Goal: Browse casually: Explore the website without a specific task or goal

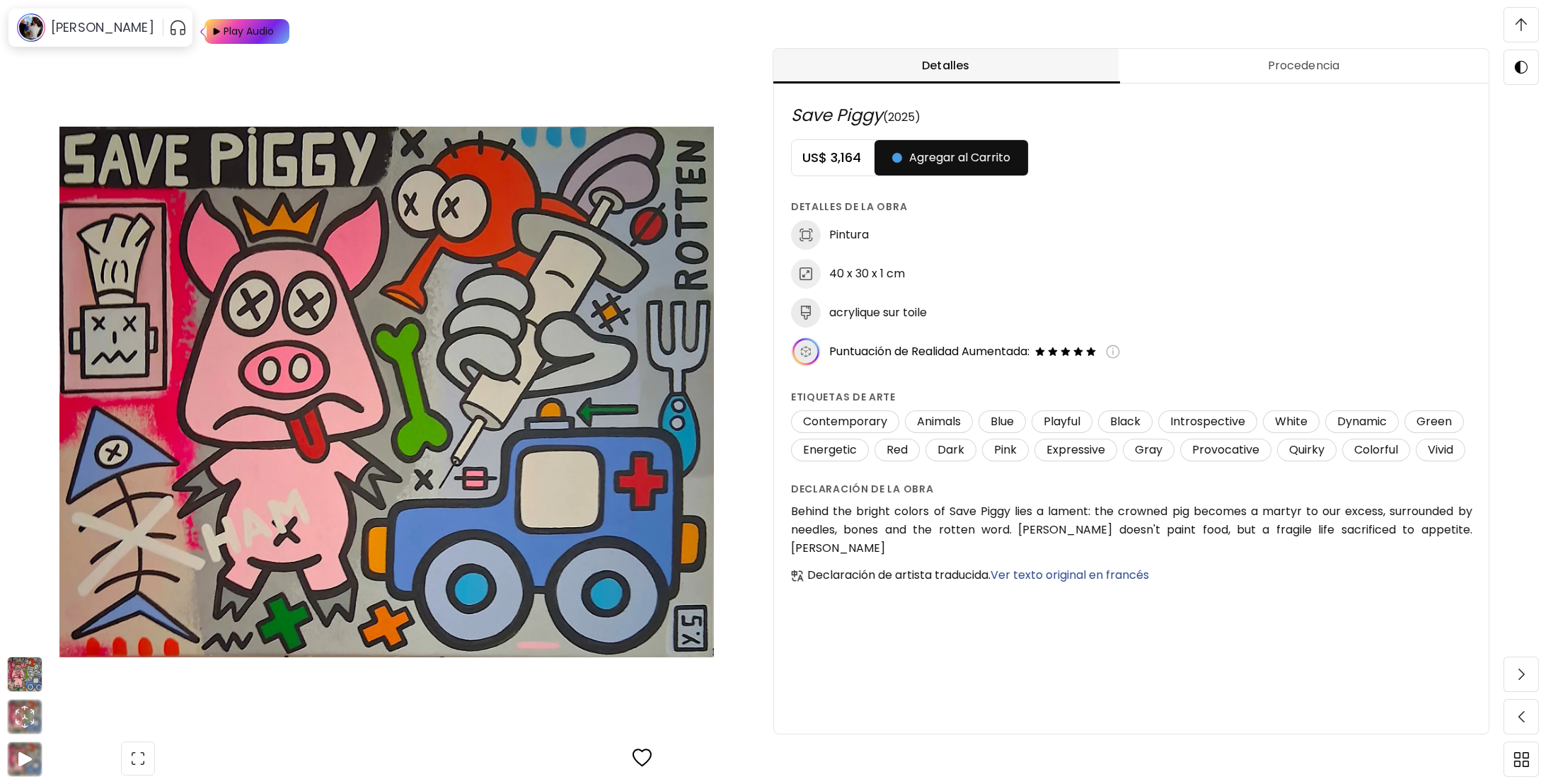
scroll to position [1061, 0]
click at [149, 759] on span "button" at bounding box center [138, 758] width 30 height 30
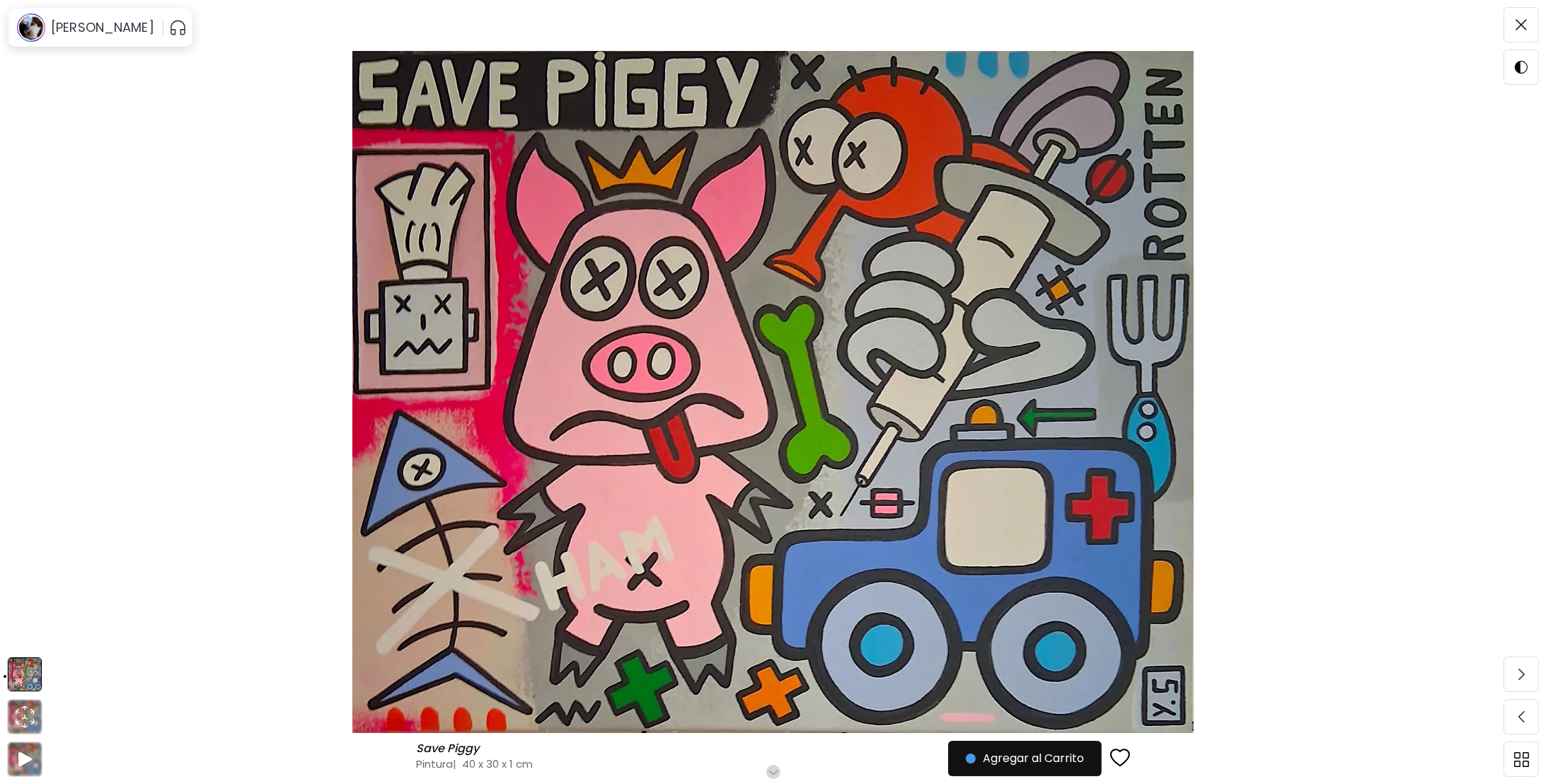
click at [440, 759] on h4 "Pintura | 40 x 30 x 1 cm" at bounding box center [700, 763] width 569 height 15
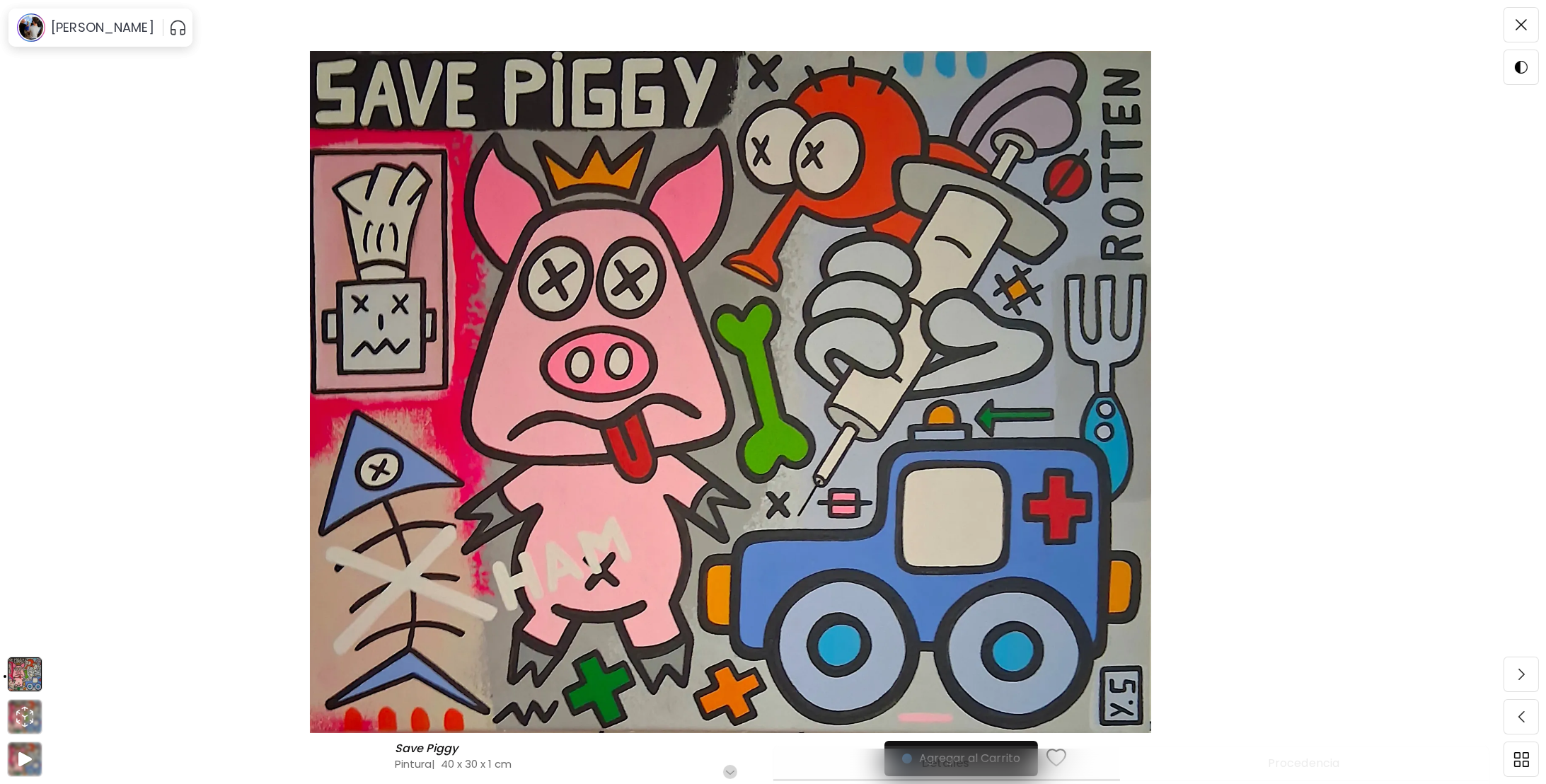
scroll to position [142, 0]
click at [1529, 754] on span at bounding box center [1521, 758] width 30 height 30
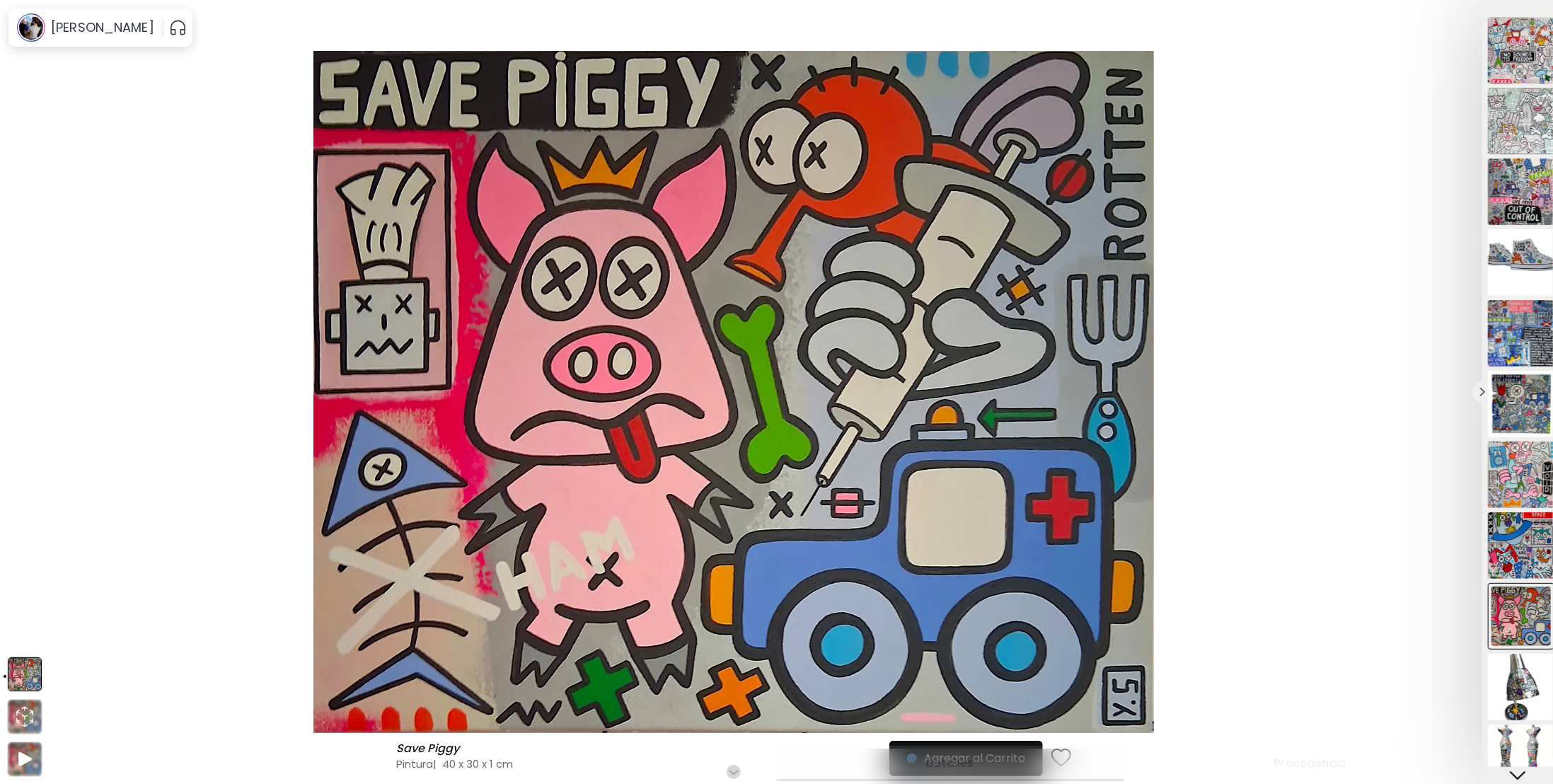
click at [1376, 584] on div at bounding box center [776, 392] width 1553 height 784
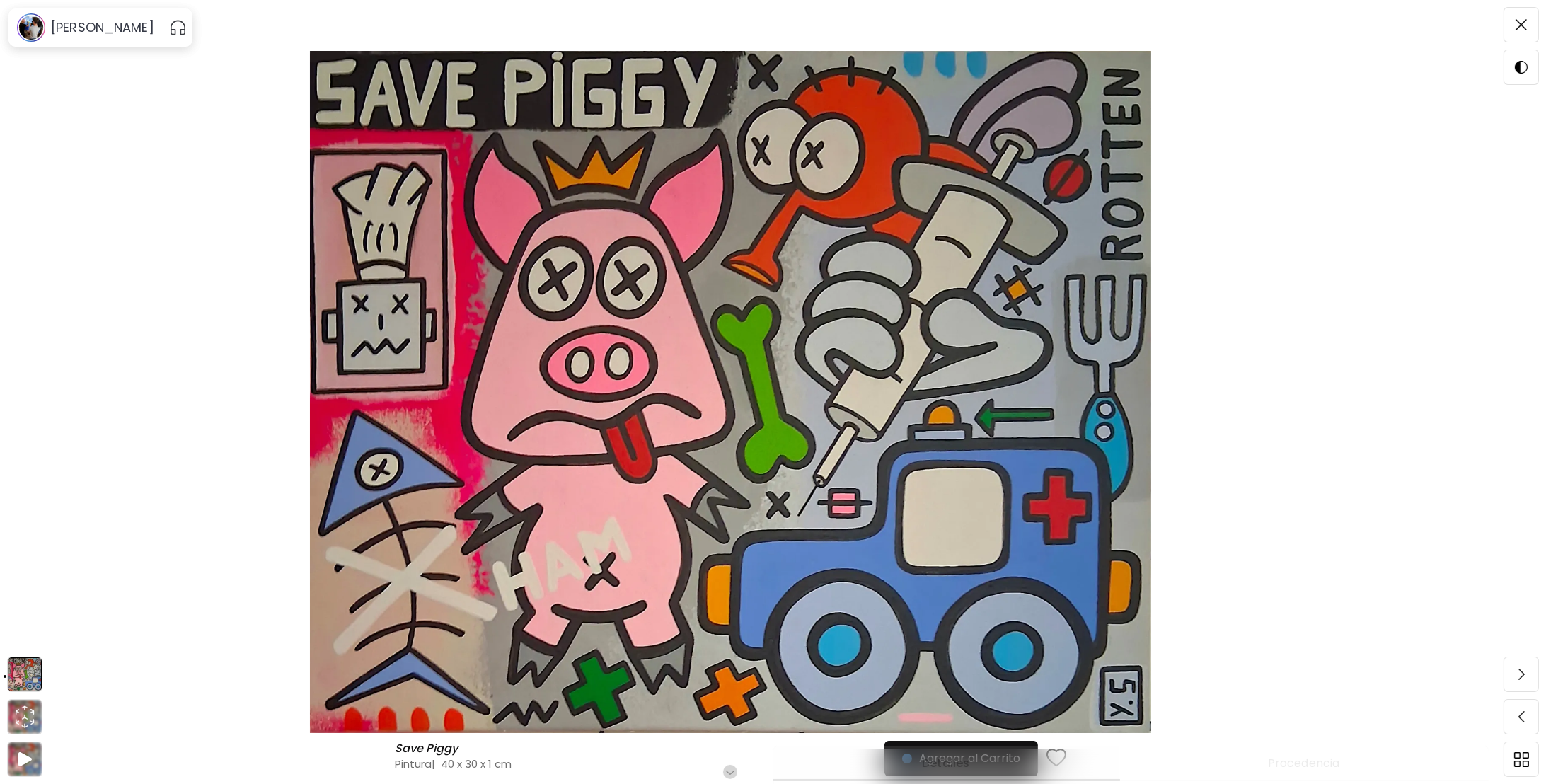
scroll to position [0, 0]
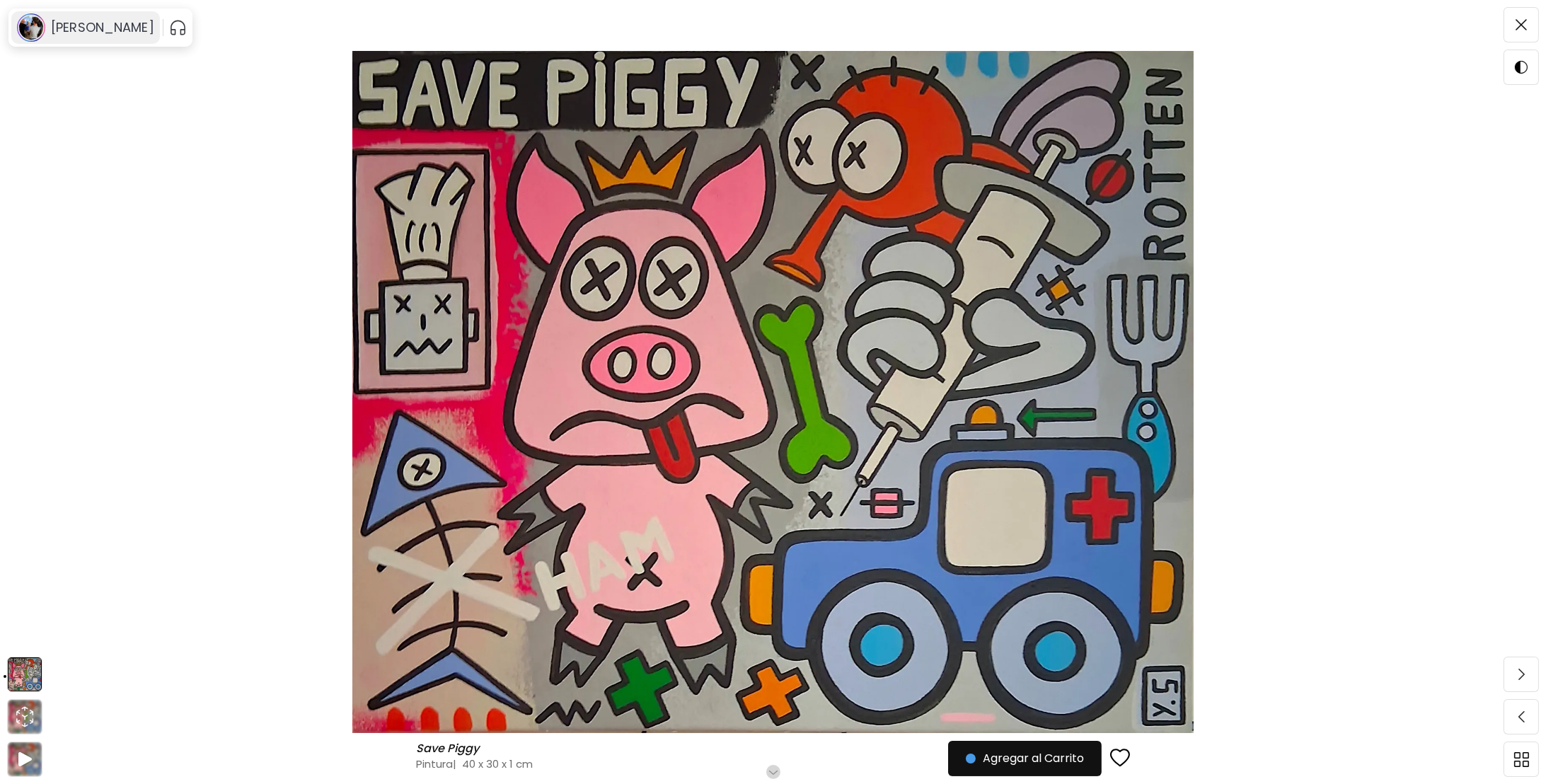
click at [62, 28] on h6 "[PERSON_NAME]" at bounding box center [102, 27] width 103 height 17
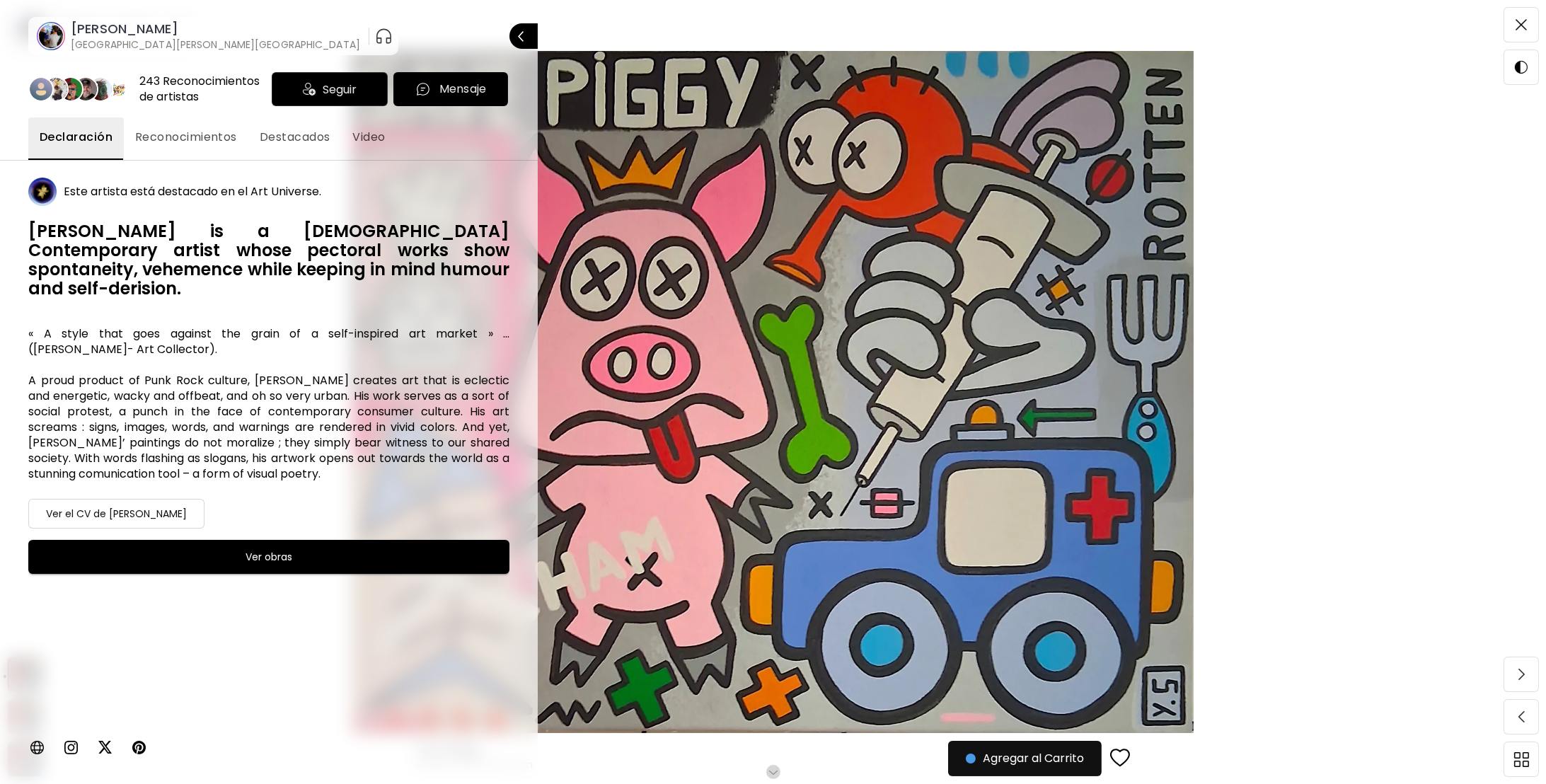
click at [165, 86] on div "243 Reconocimientos de artistas" at bounding box center [202, 90] width 127 height 32
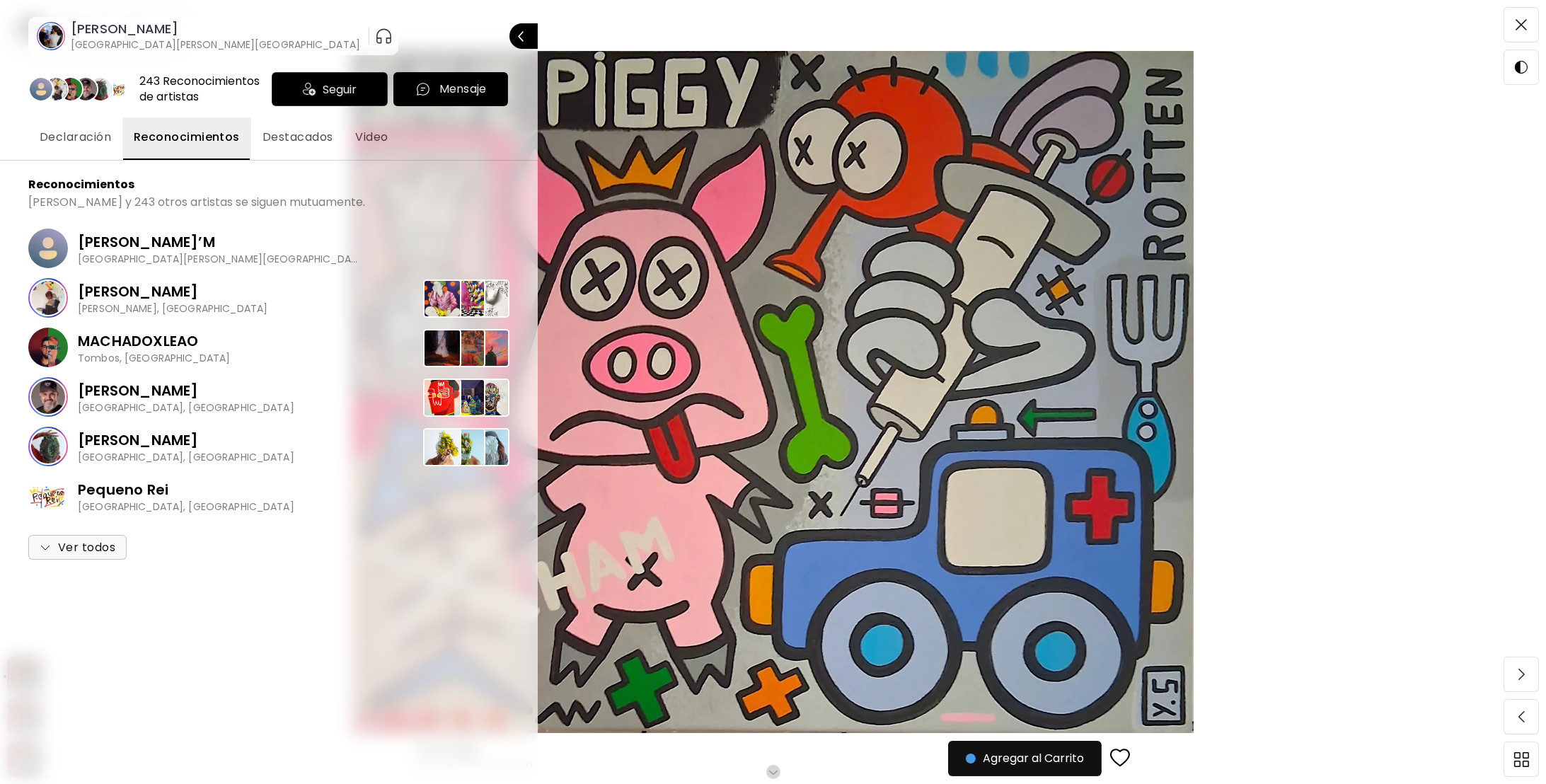
click at [279, 135] on span "Destacados" at bounding box center [298, 137] width 71 height 17
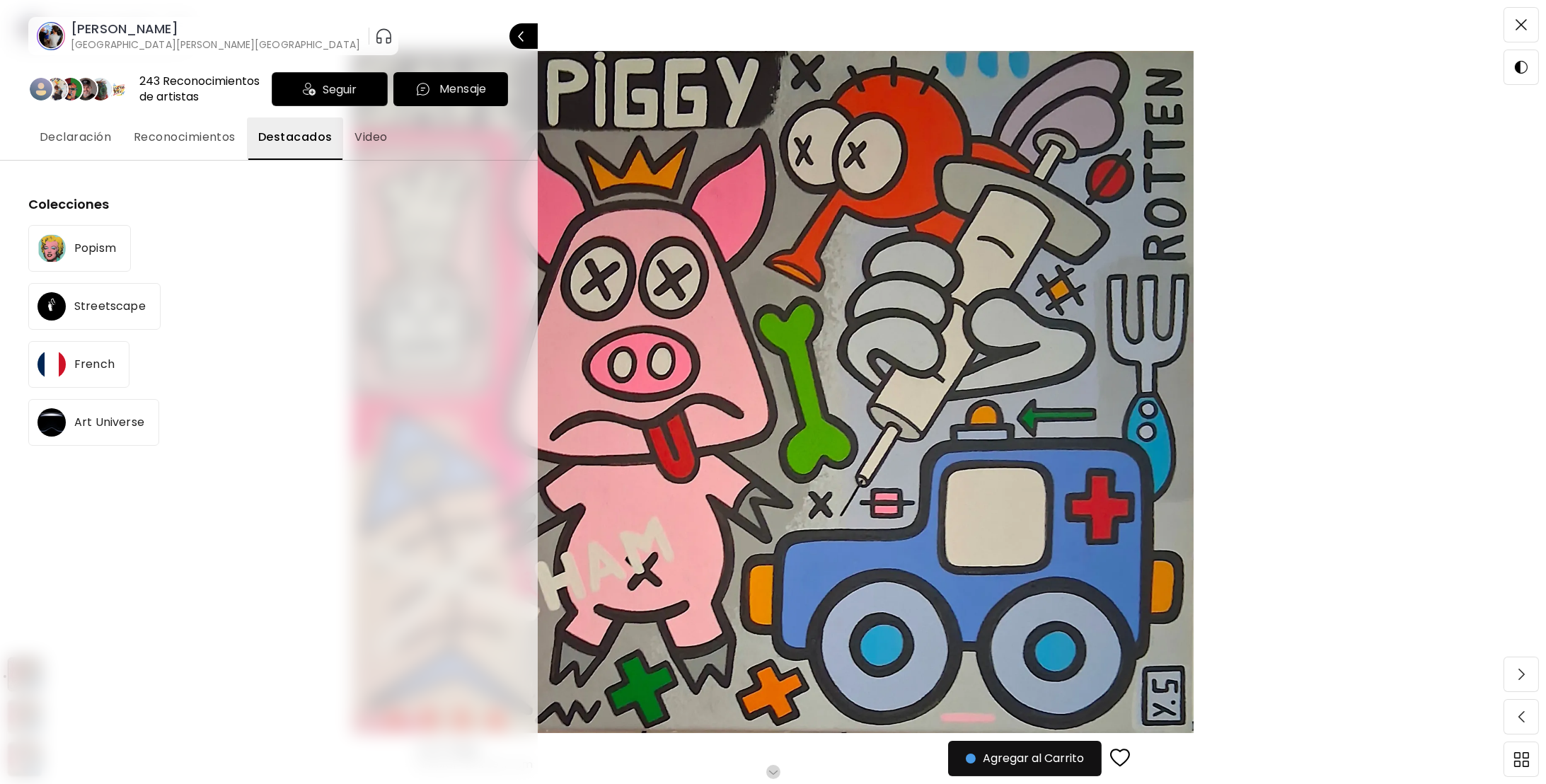
click at [100, 245] on p "Popism" at bounding box center [95, 247] width 41 height 11
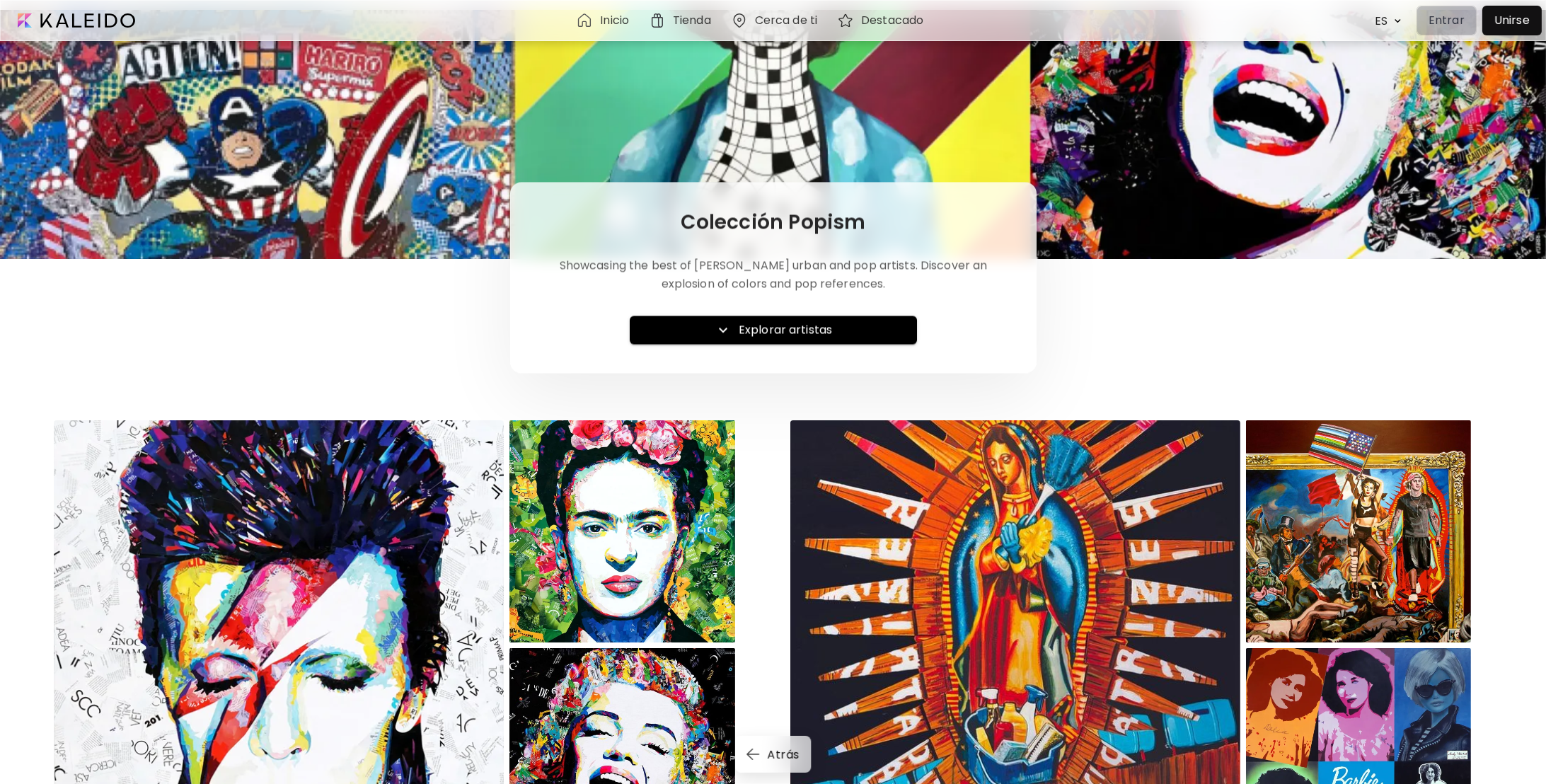
click at [1457, 29] on button "Entrar" at bounding box center [1446, 21] width 60 height 30
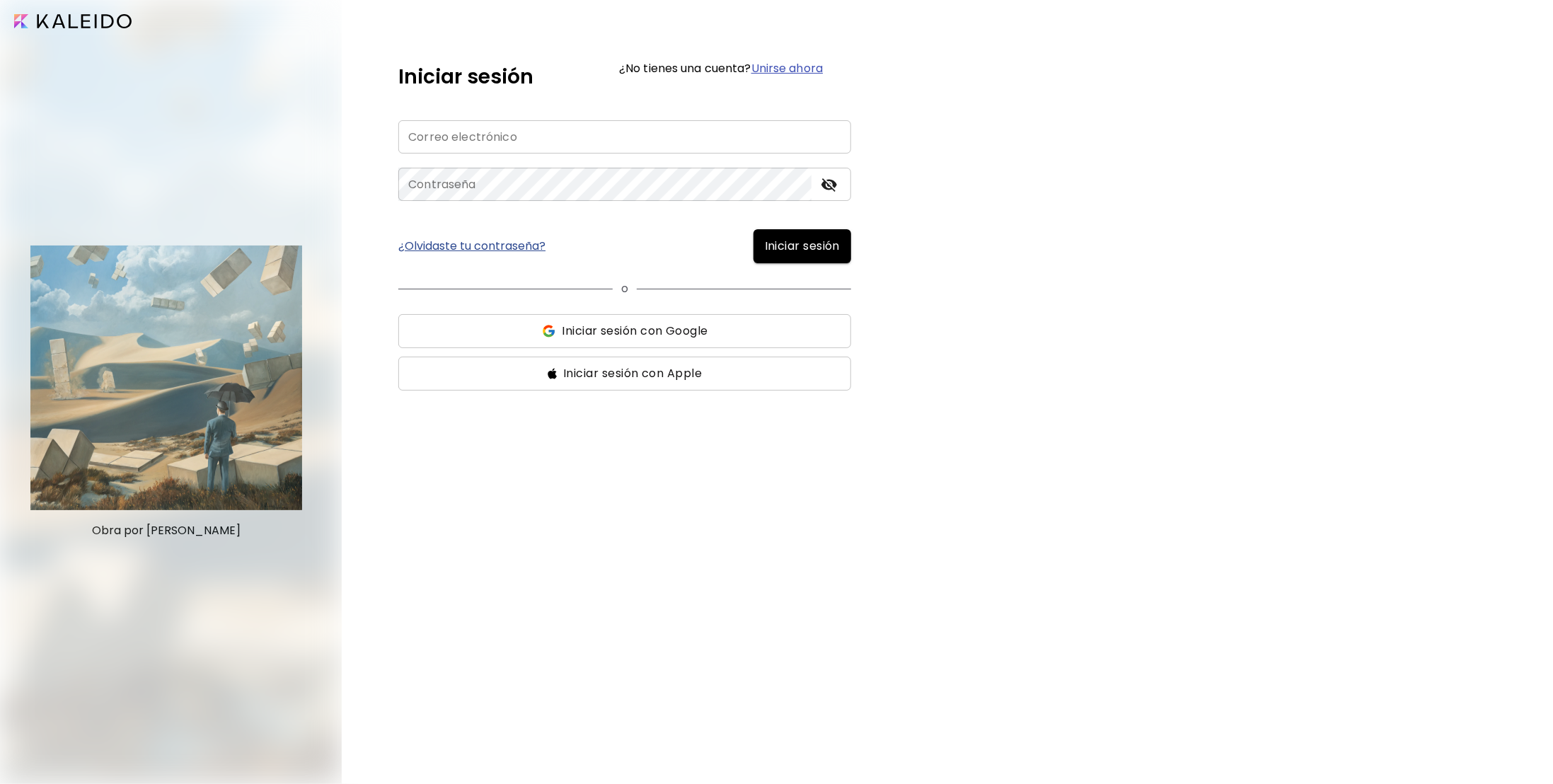
type input "**********"
click at [776, 251] on span "Iniciar sesión" at bounding box center [802, 245] width 75 height 17
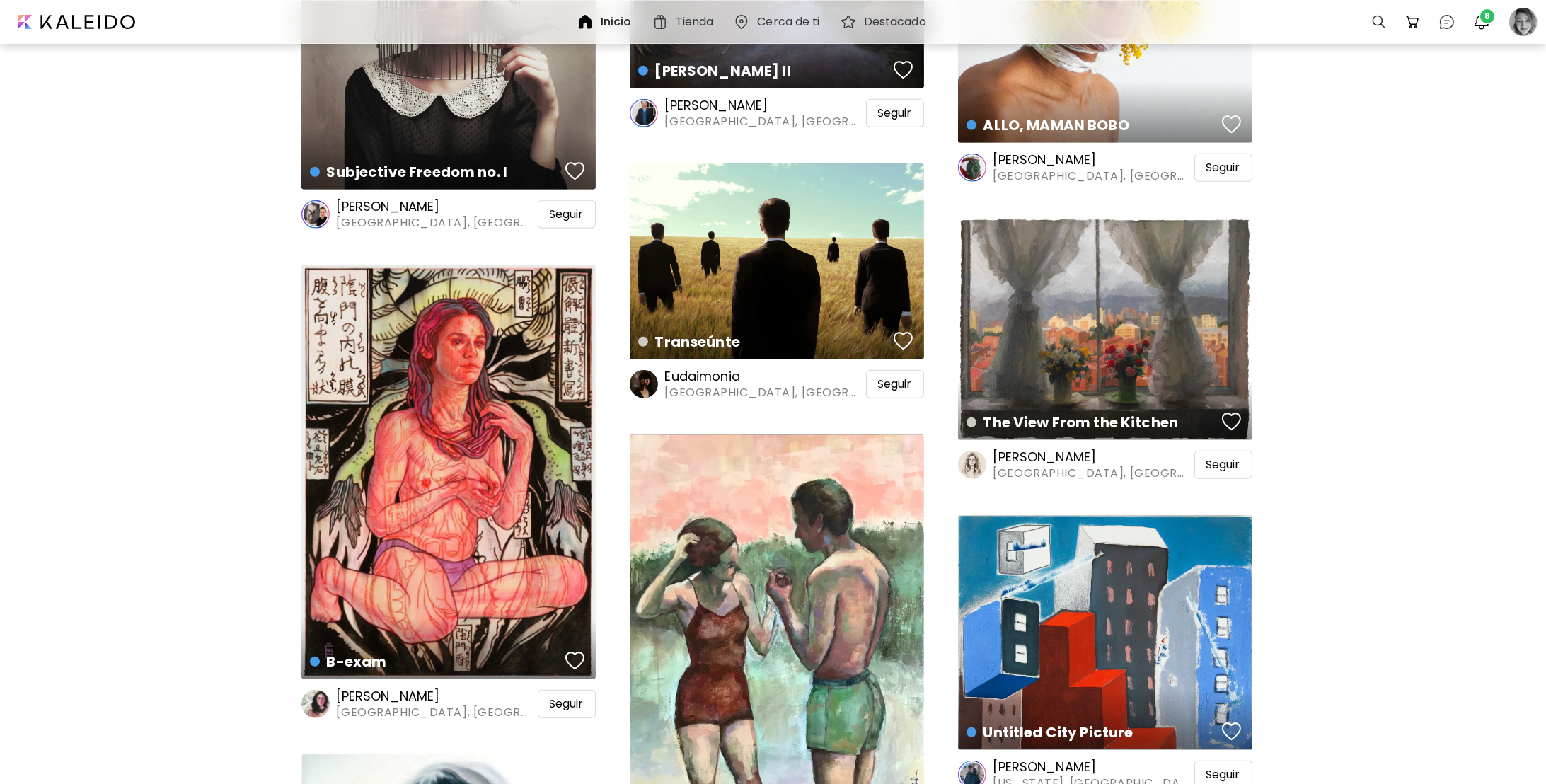
scroll to position [2475, 0]
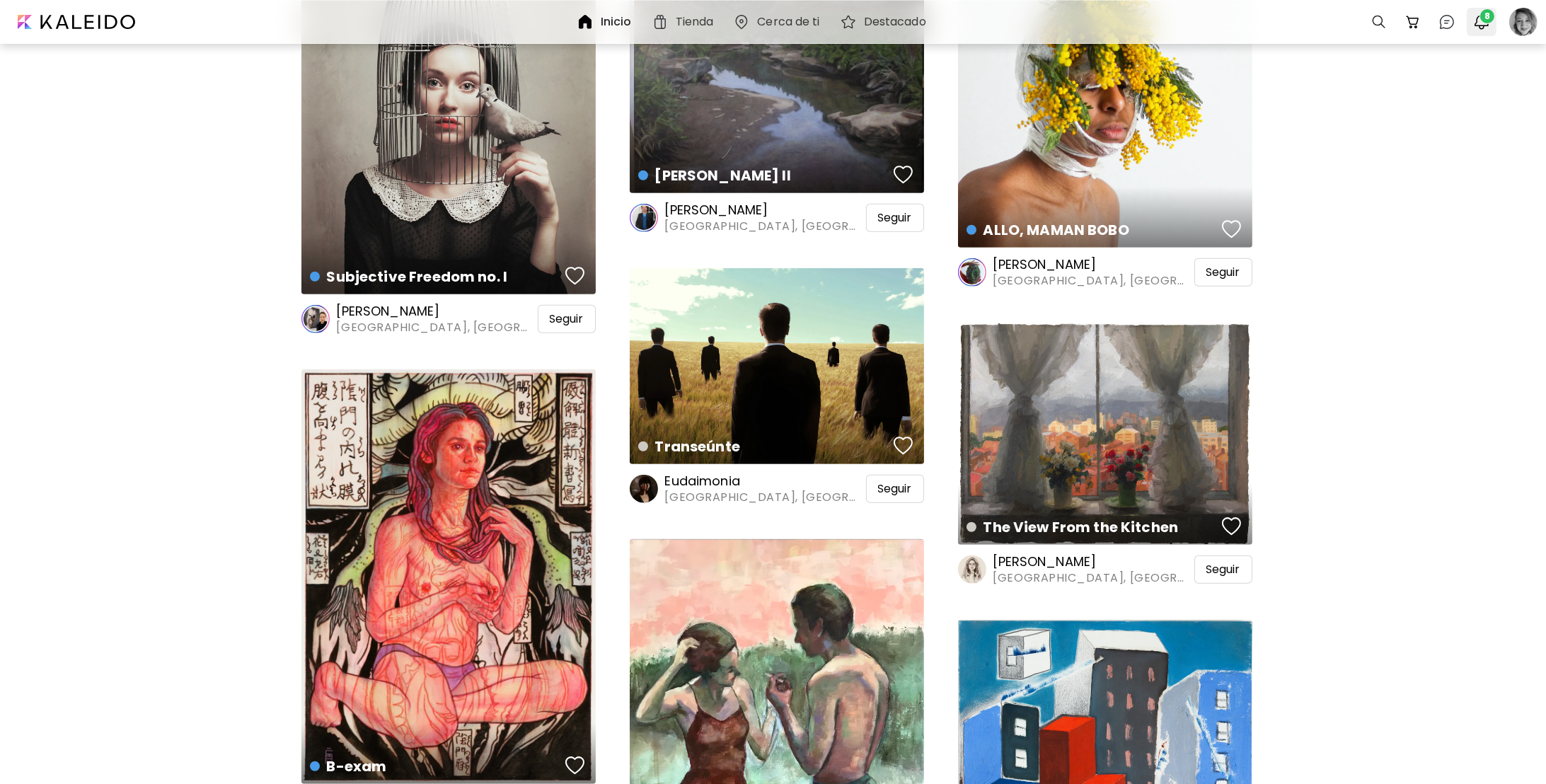
click at [1486, 18] on span "8" at bounding box center [1487, 16] width 14 height 14
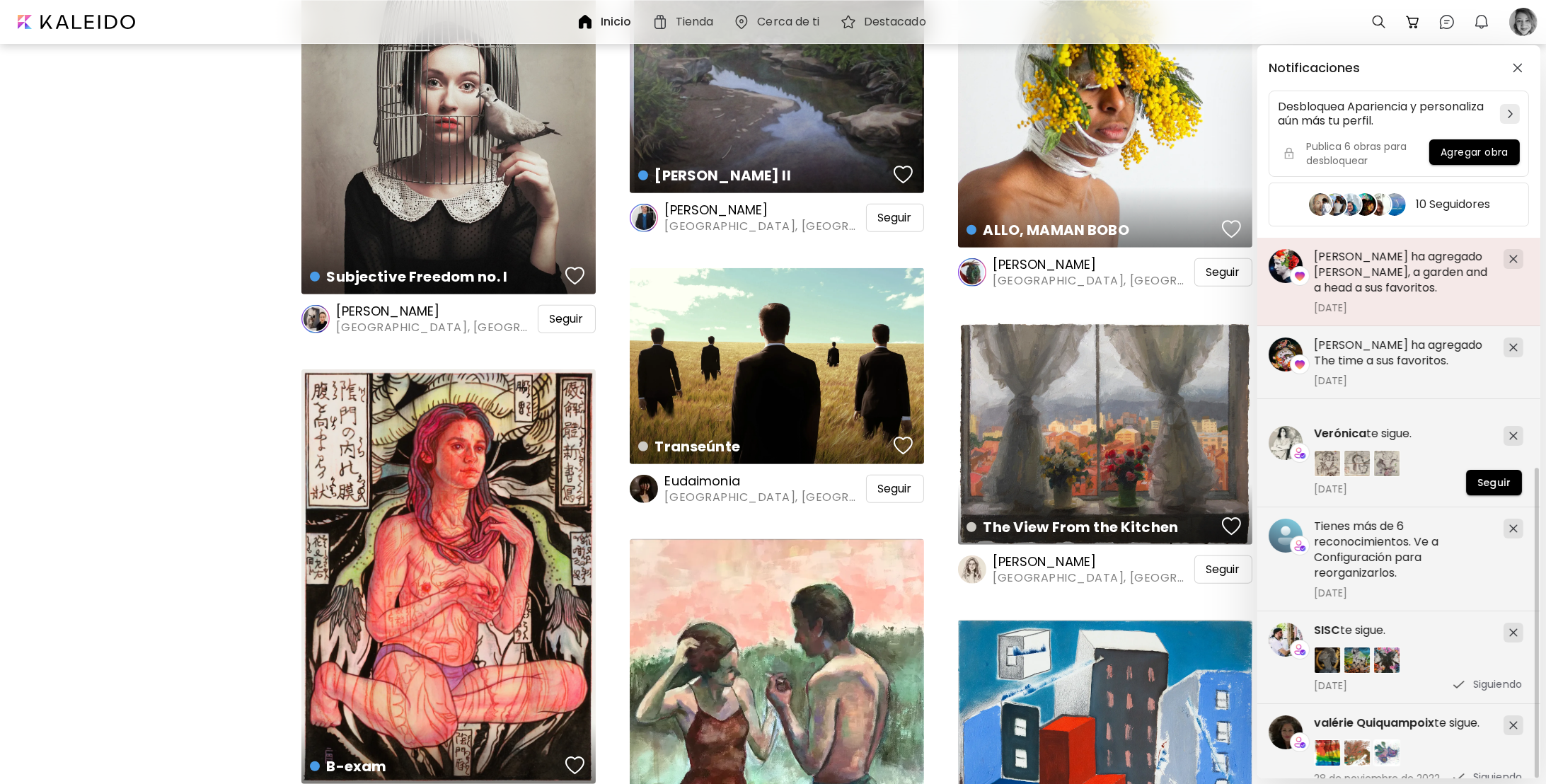
scroll to position [402, 0]
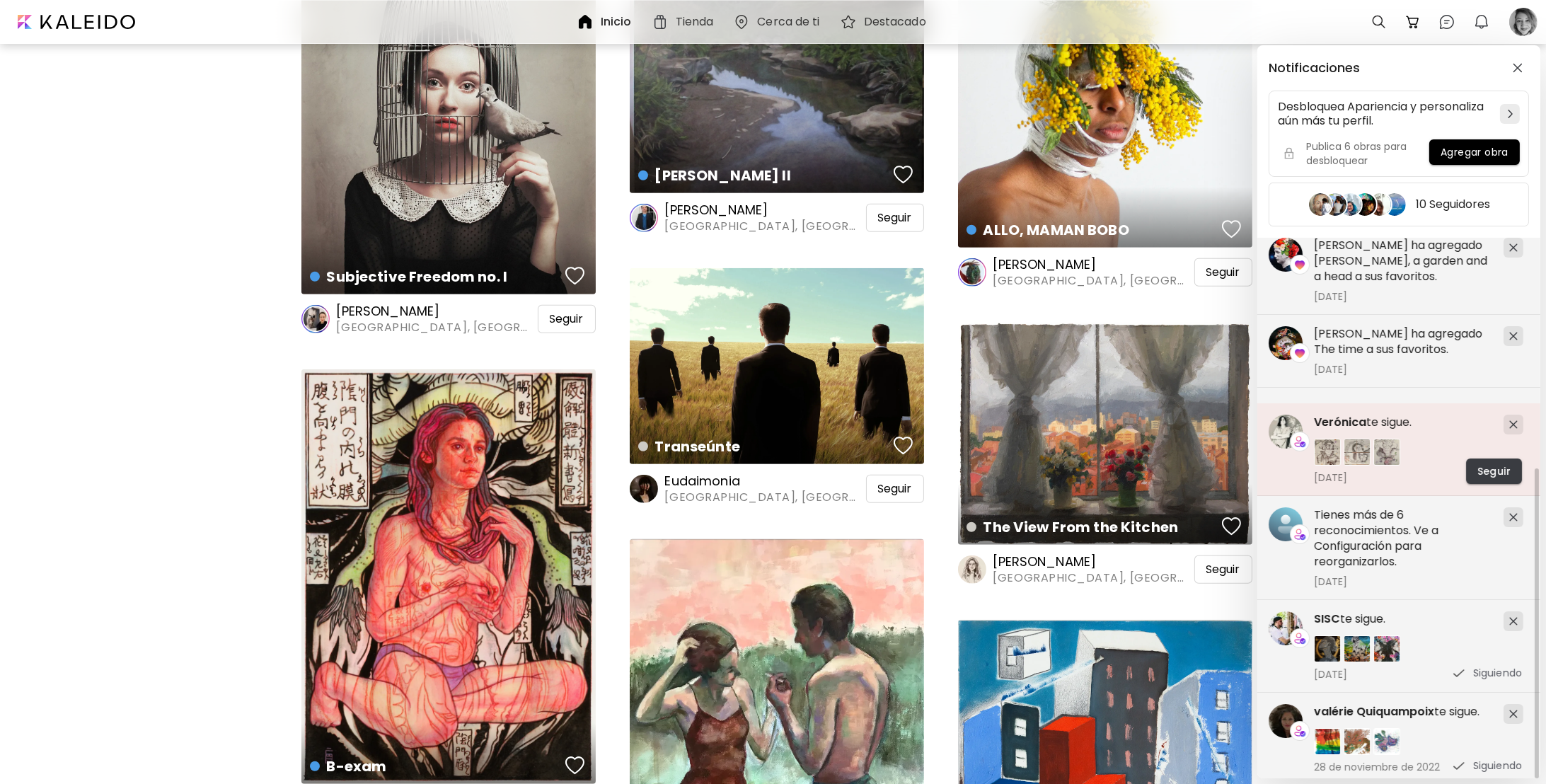
click at [1487, 464] on span "Seguir" at bounding box center [1494, 471] width 34 height 15
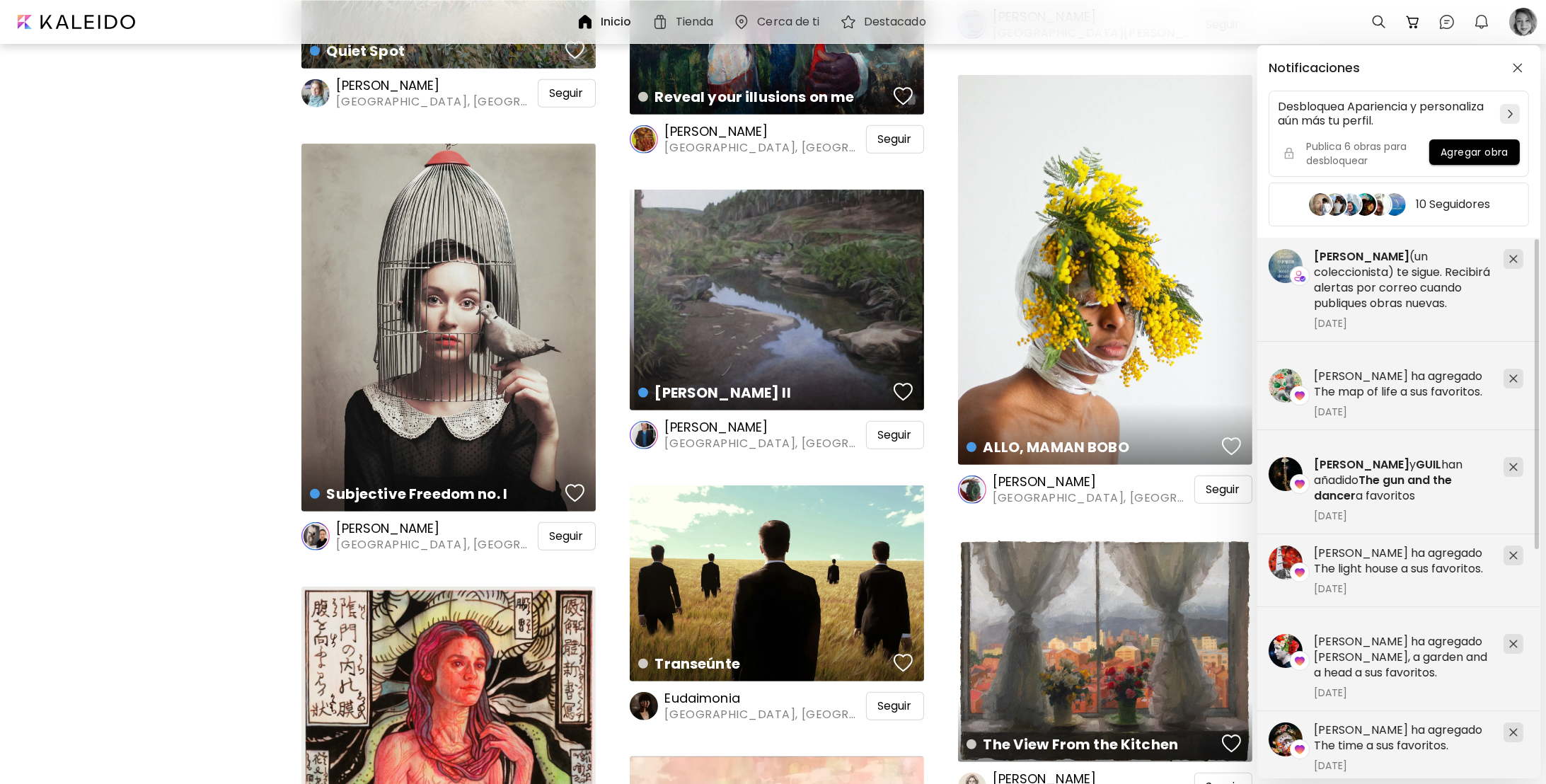
scroll to position [2192, 0]
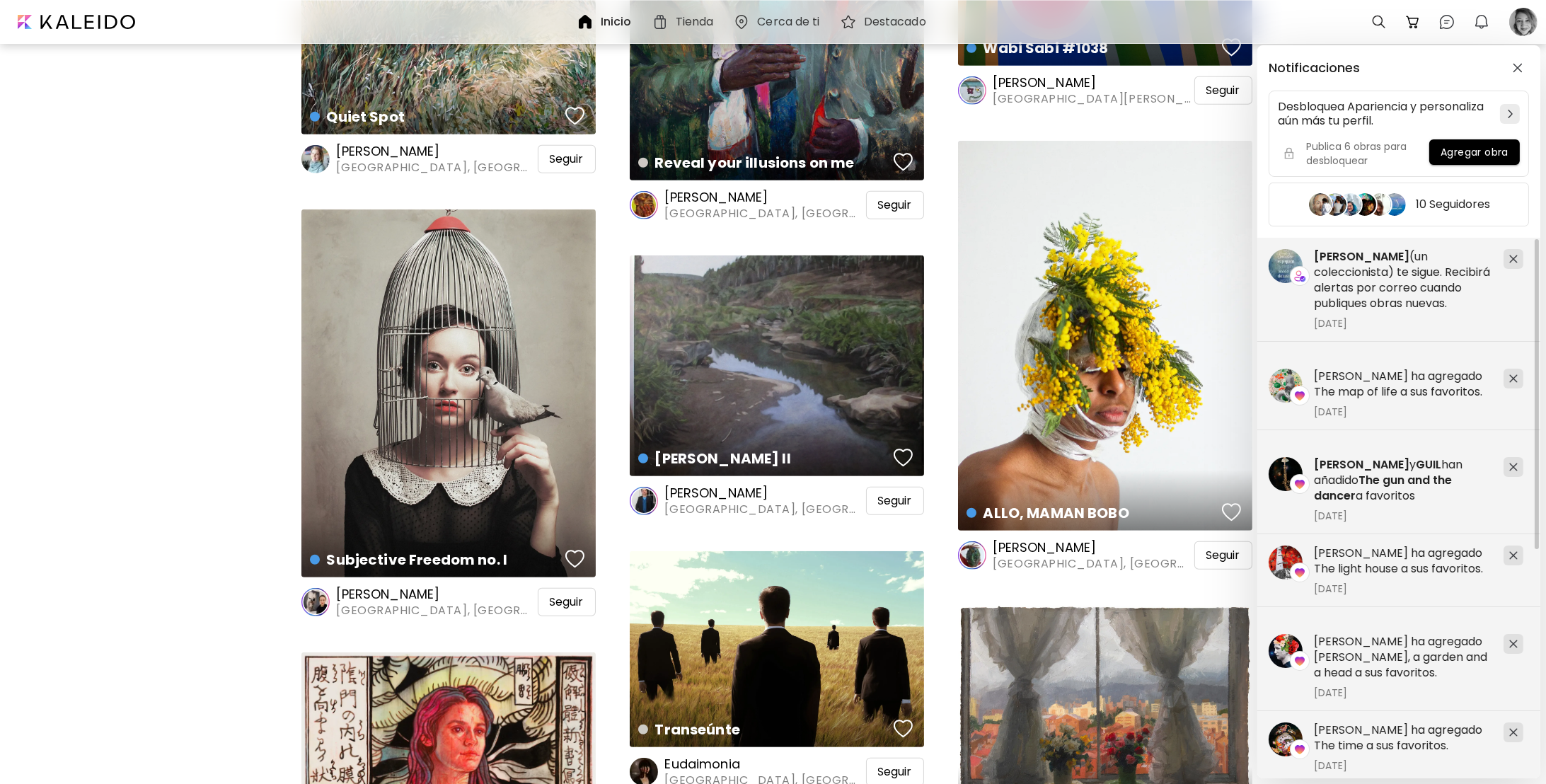
click at [1513, 20] on div "Notificaciones Desbloquea Apariencia y personaliza aún más tu perfil. Publica 6…" at bounding box center [773, 392] width 1546 height 784
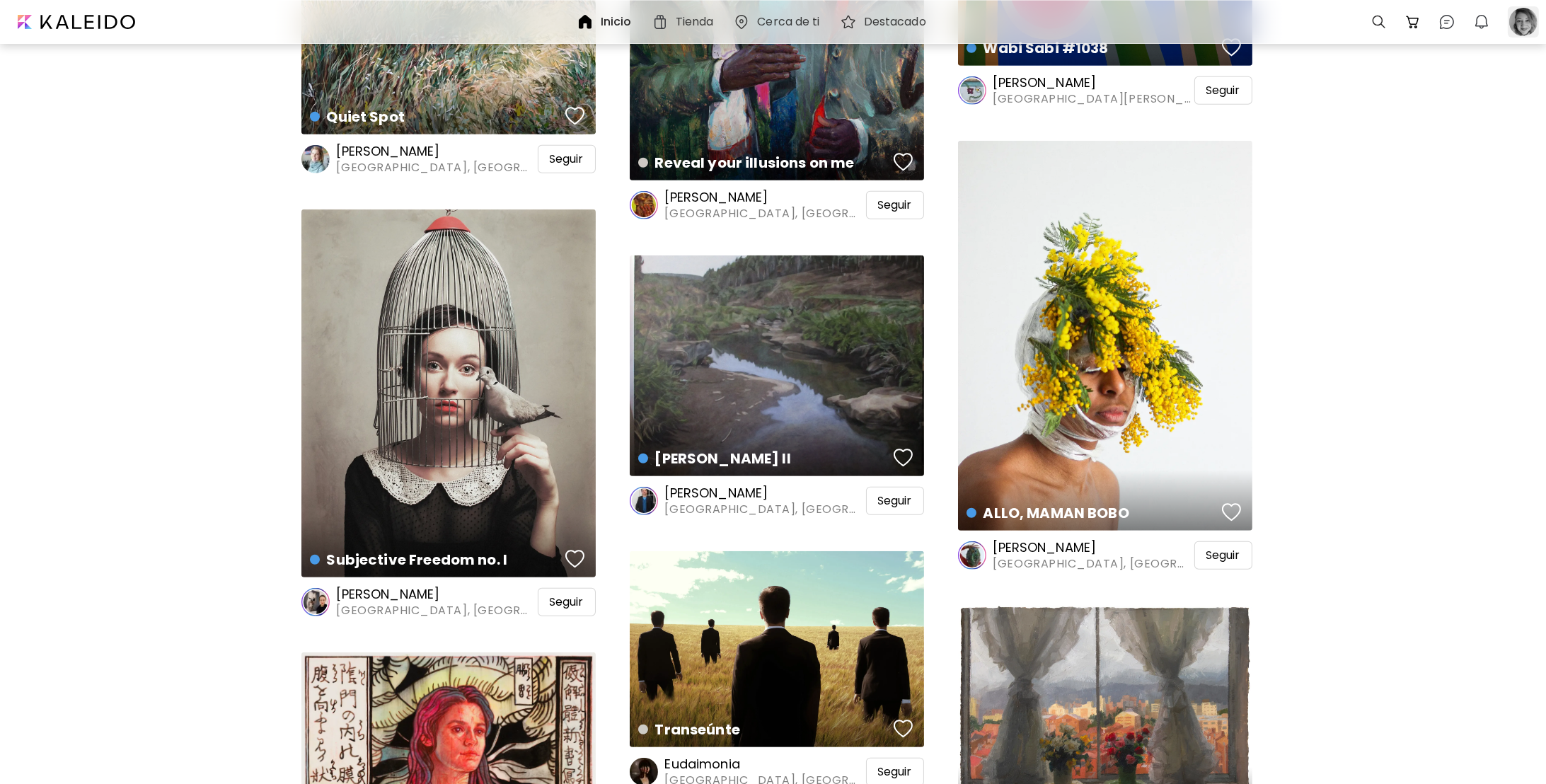
click at [1529, 18] on div at bounding box center [1523, 22] width 32 height 32
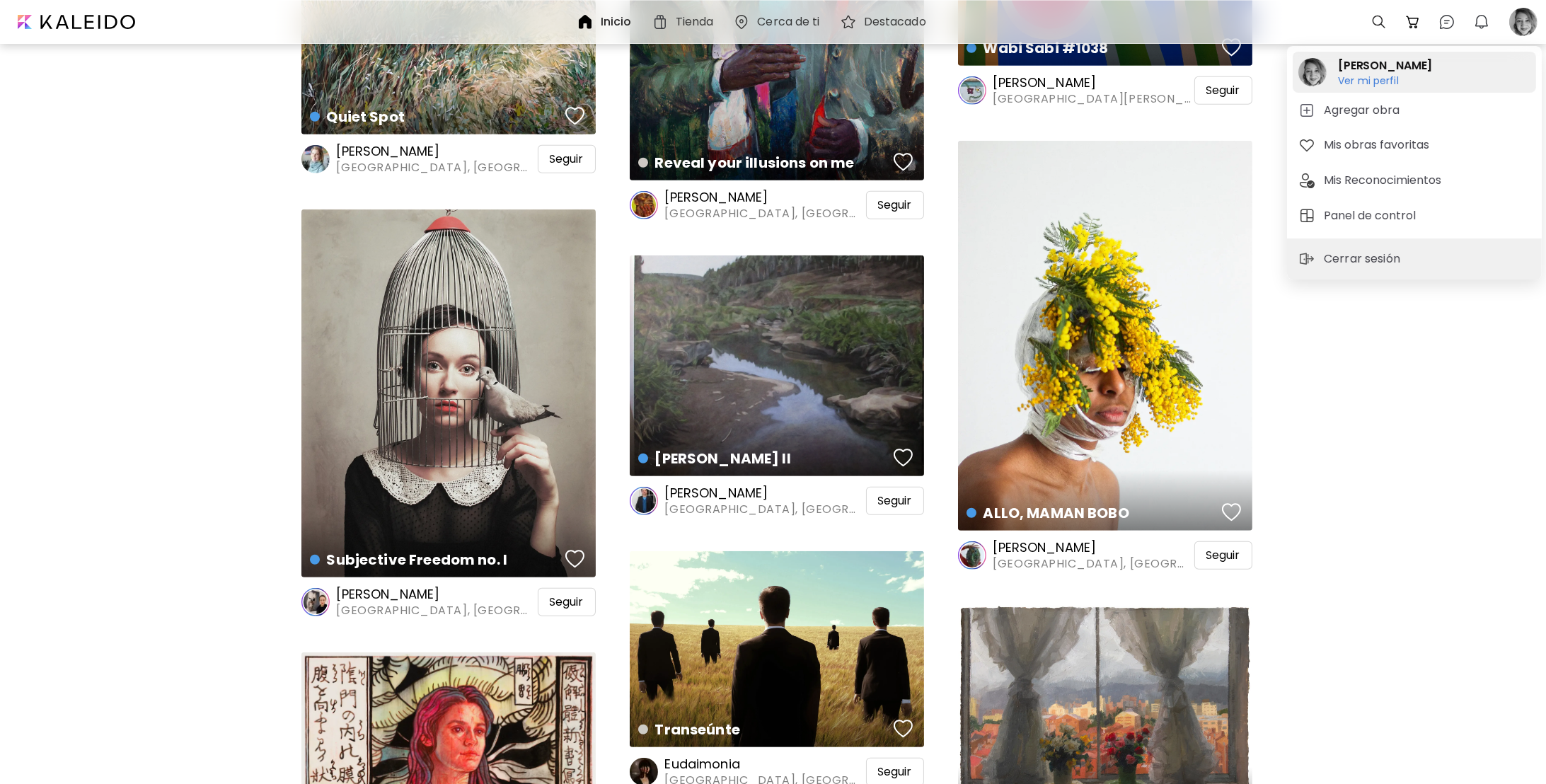
click at [1367, 83] on h6 "Ver mi perfil" at bounding box center [1385, 80] width 95 height 13
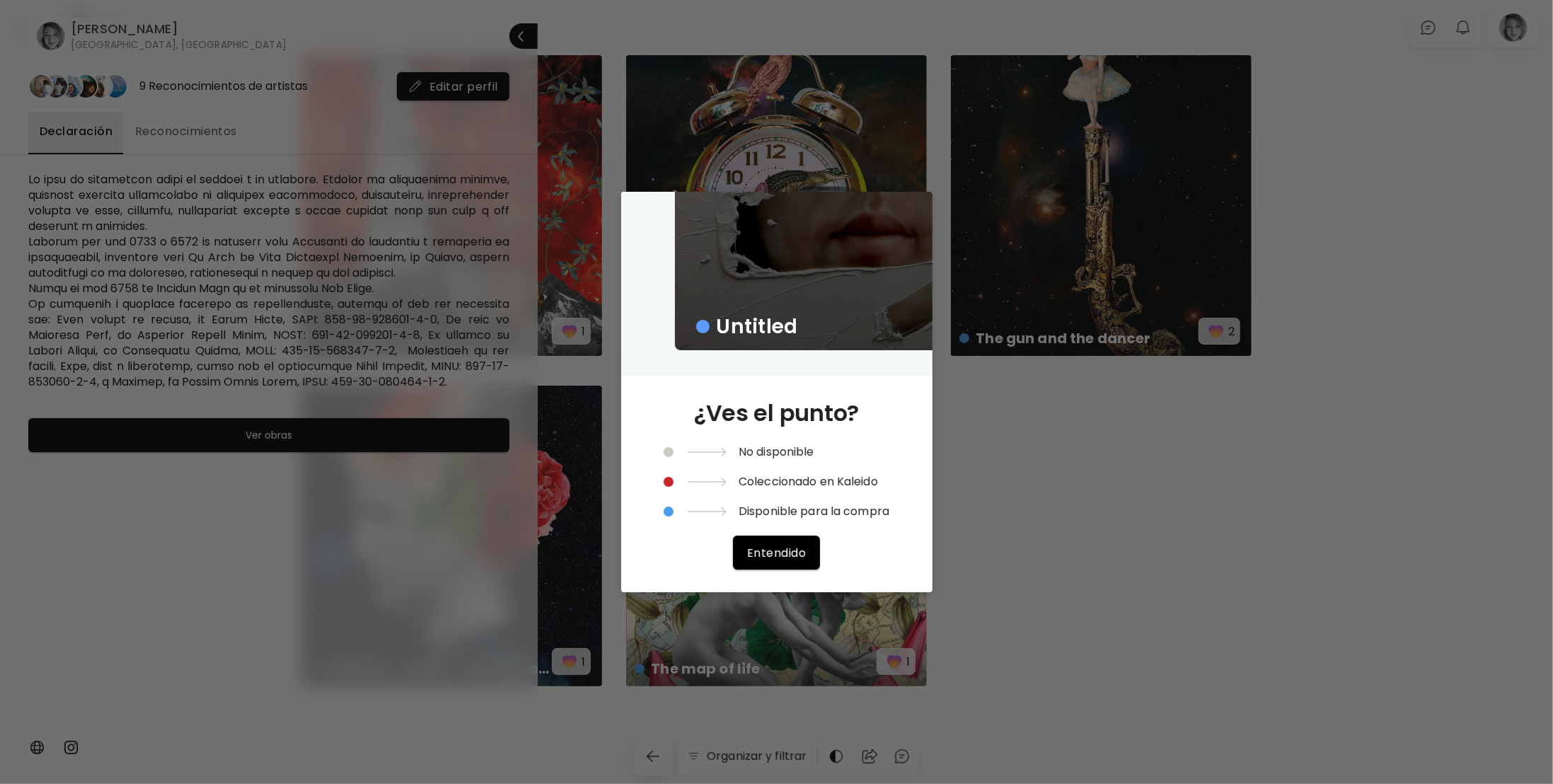
click at [700, 350] on div "Untitled" at bounding box center [883, 114] width 416 height 473
click at [784, 554] on span "Entendido" at bounding box center [776, 553] width 59 height 15
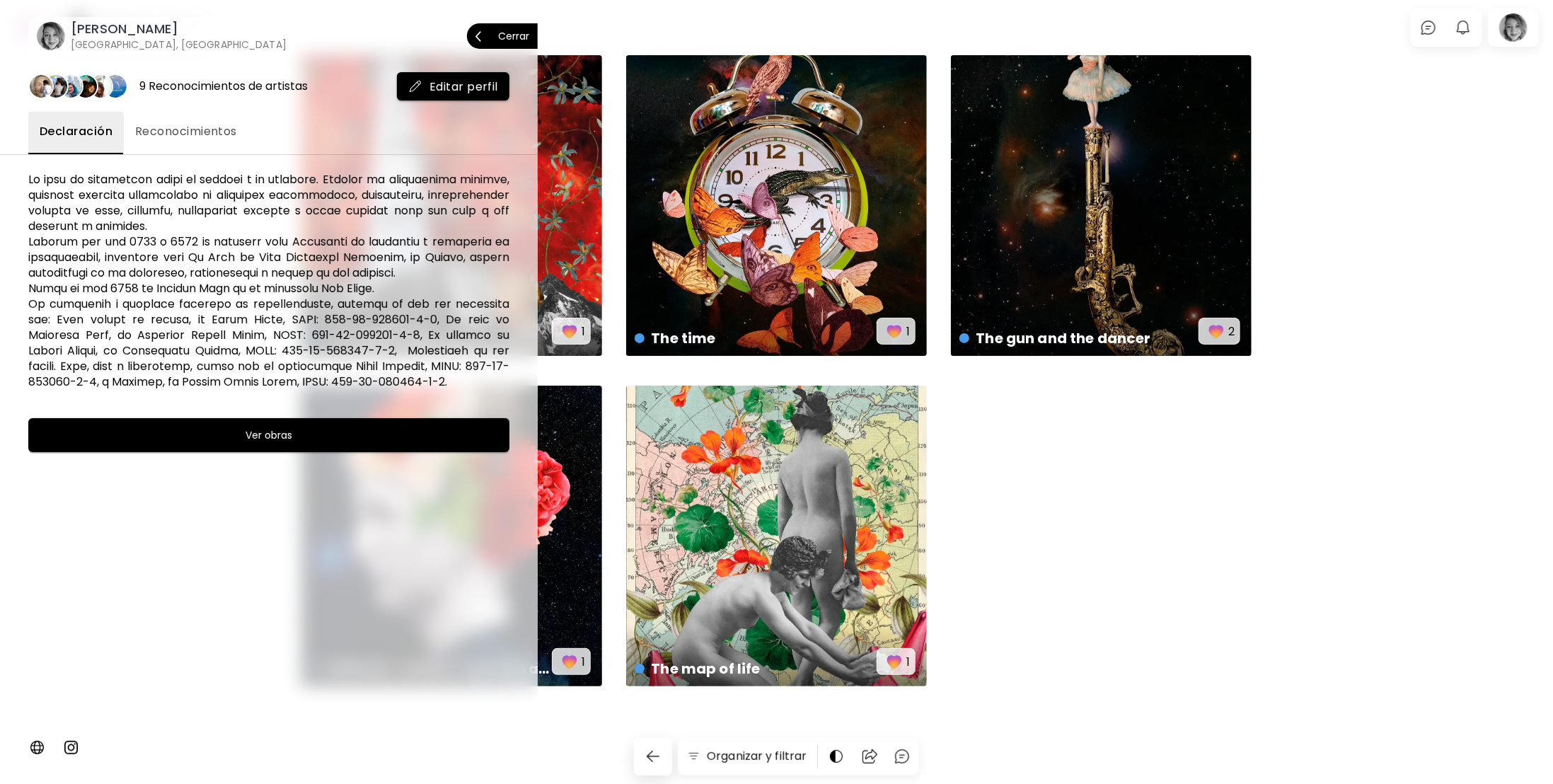
click at [527, 32] on p "Cerrar" at bounding box center [514, 36] width 32 height 10
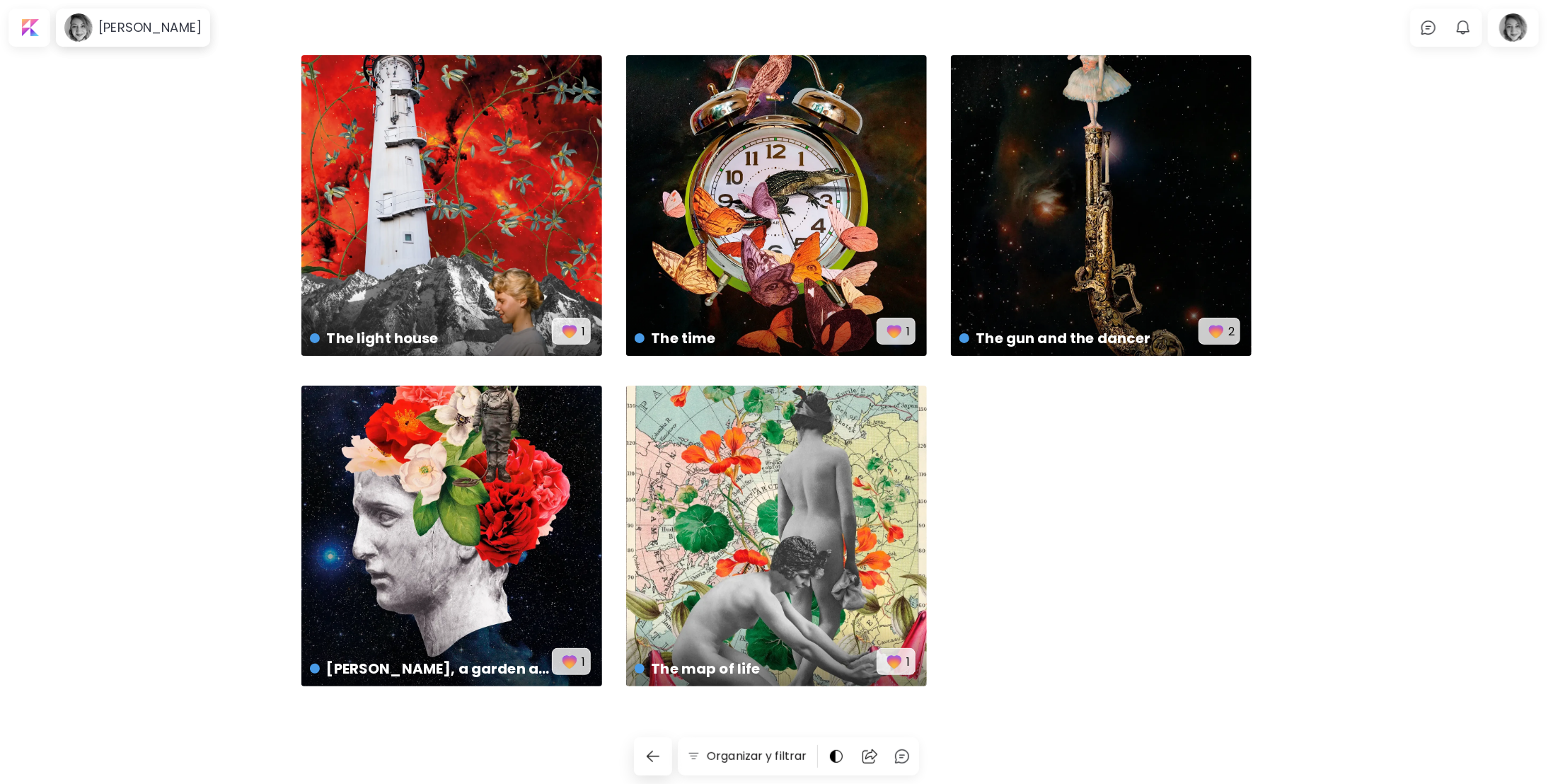
click at [1198, 436] on div "The light house US$ 400 | 29.7 x 42 cm 1 The time US$ 352 | 29.7 x 39 cm 1 The …" at bounding box center [776, 385] width 951 height 661
click at [574, 333] on img "button" at bounding box center [570, 331] width 20 height 20
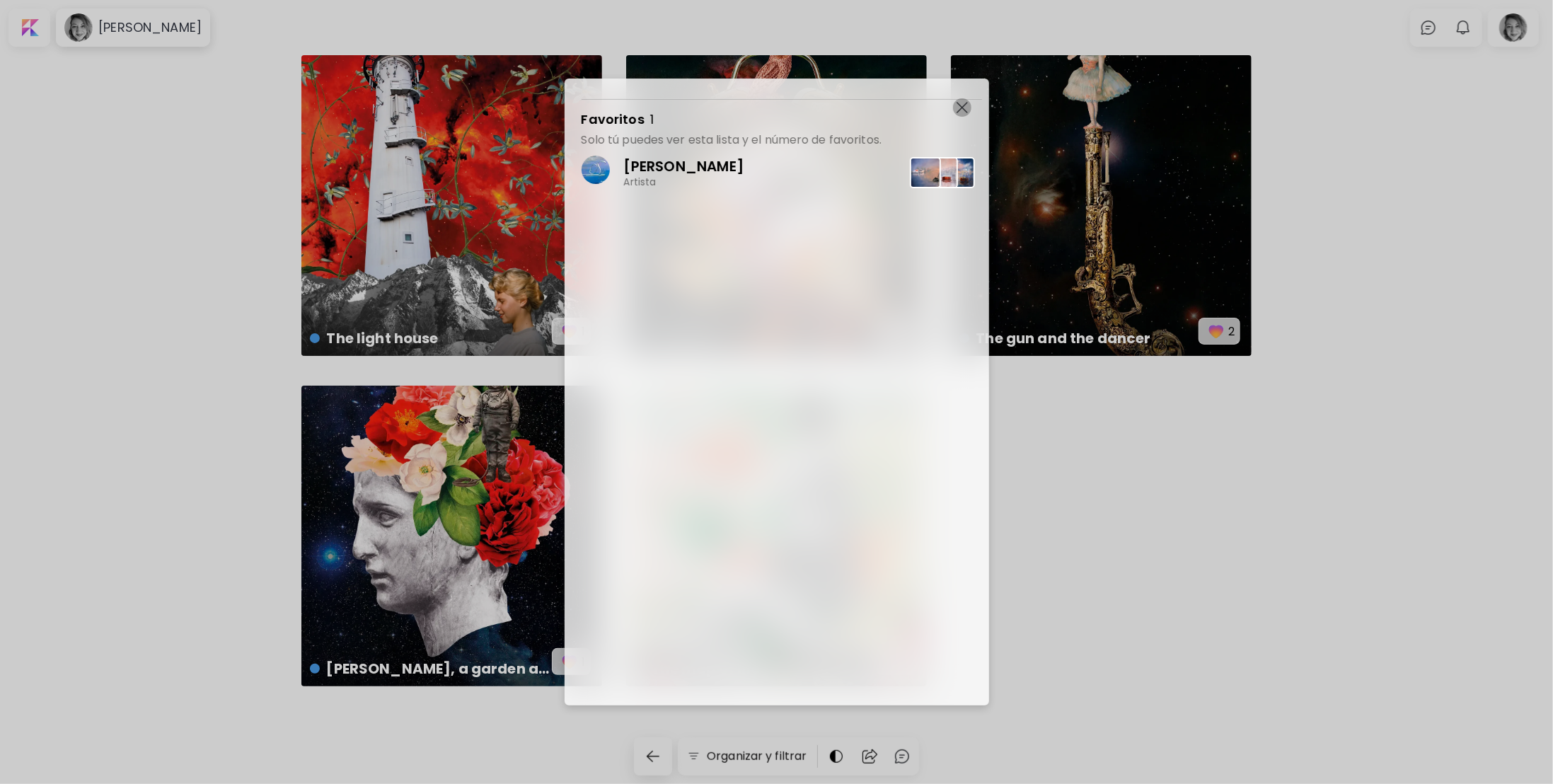
click at [958, 105] on img "button" at bounding box center [962, 106] width 11 height 11
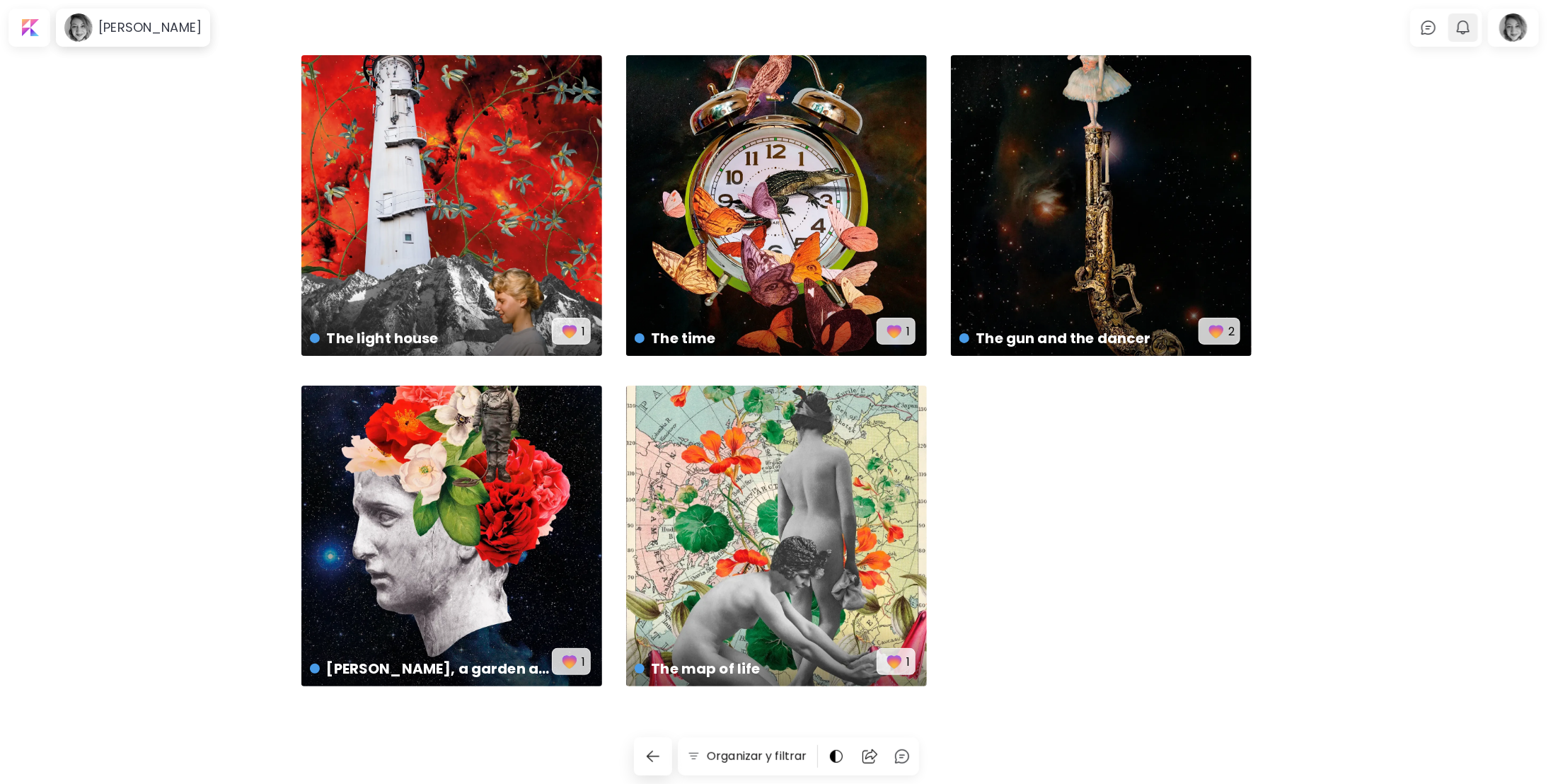
click at [1472, 30] on button "0" at bounding box center [1463, 28] width 24 height 24
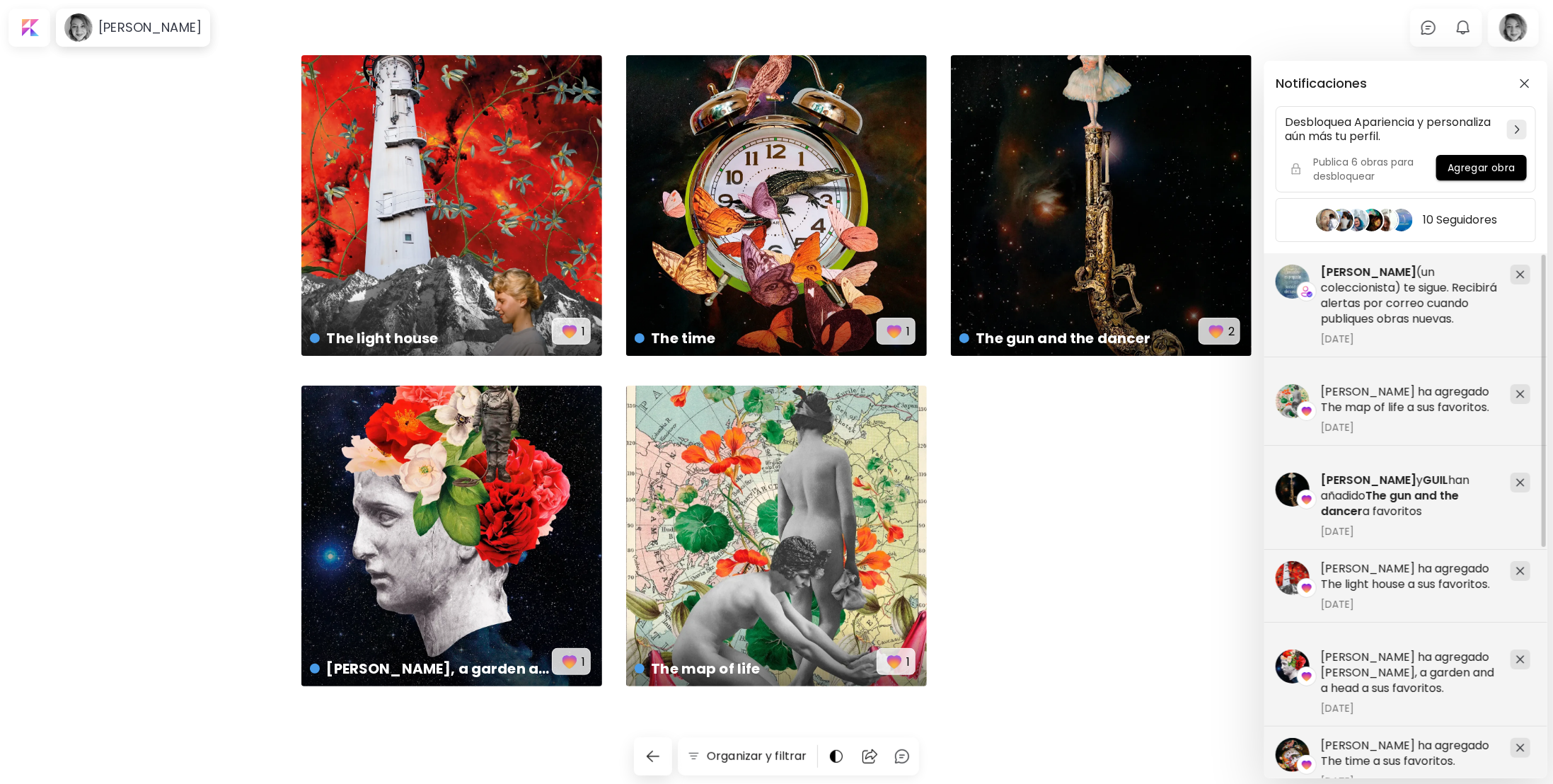
click at [1048, 537] on div "Notificaciones Desbloquea Apariencia y personaliza aún más tu perfil. Publica 6…" at bounding box center [776, 392] width 1553 height 784
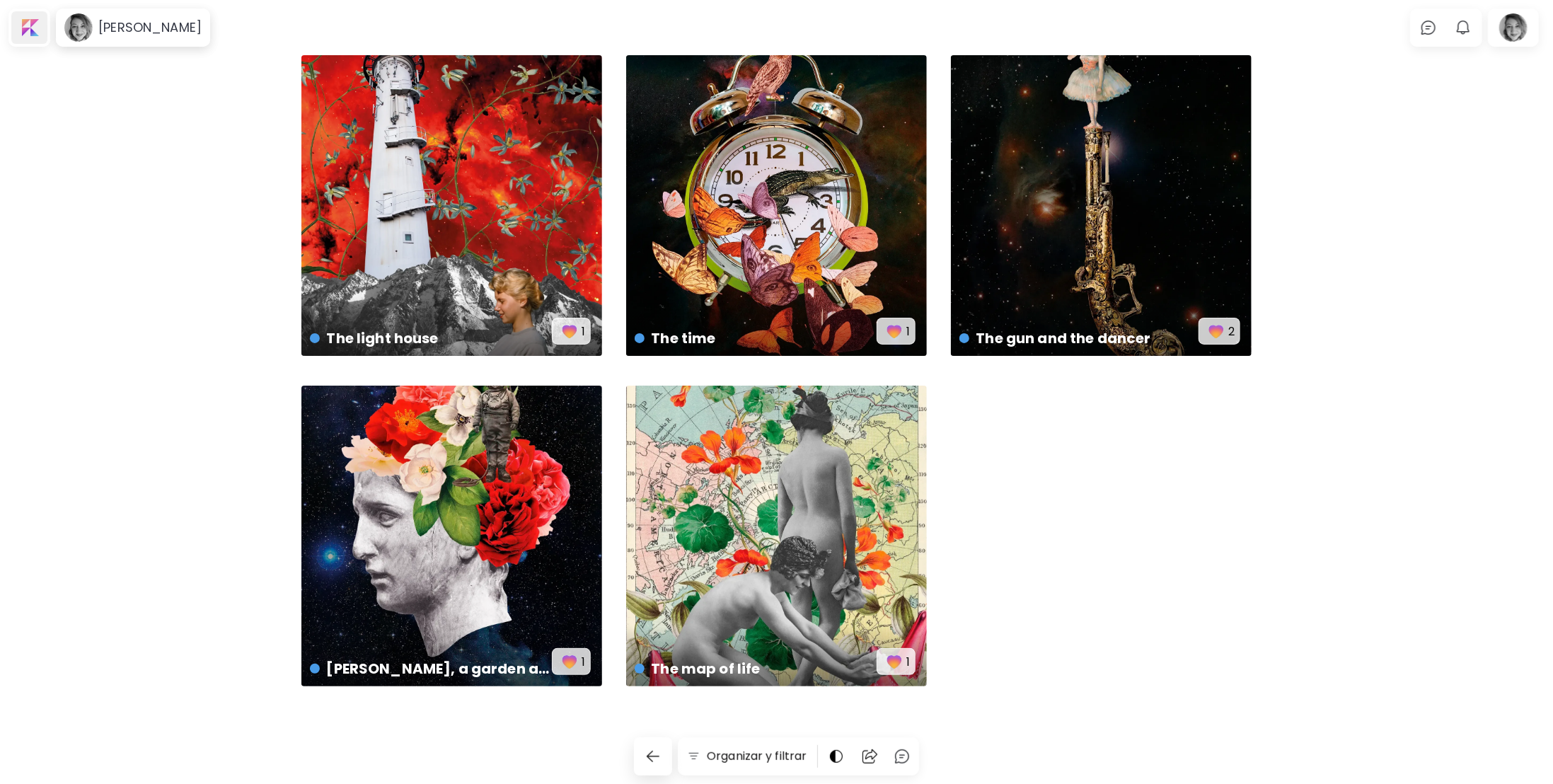
click at [32, 22] on div at bounding box center [29, 27] width 36 height 33
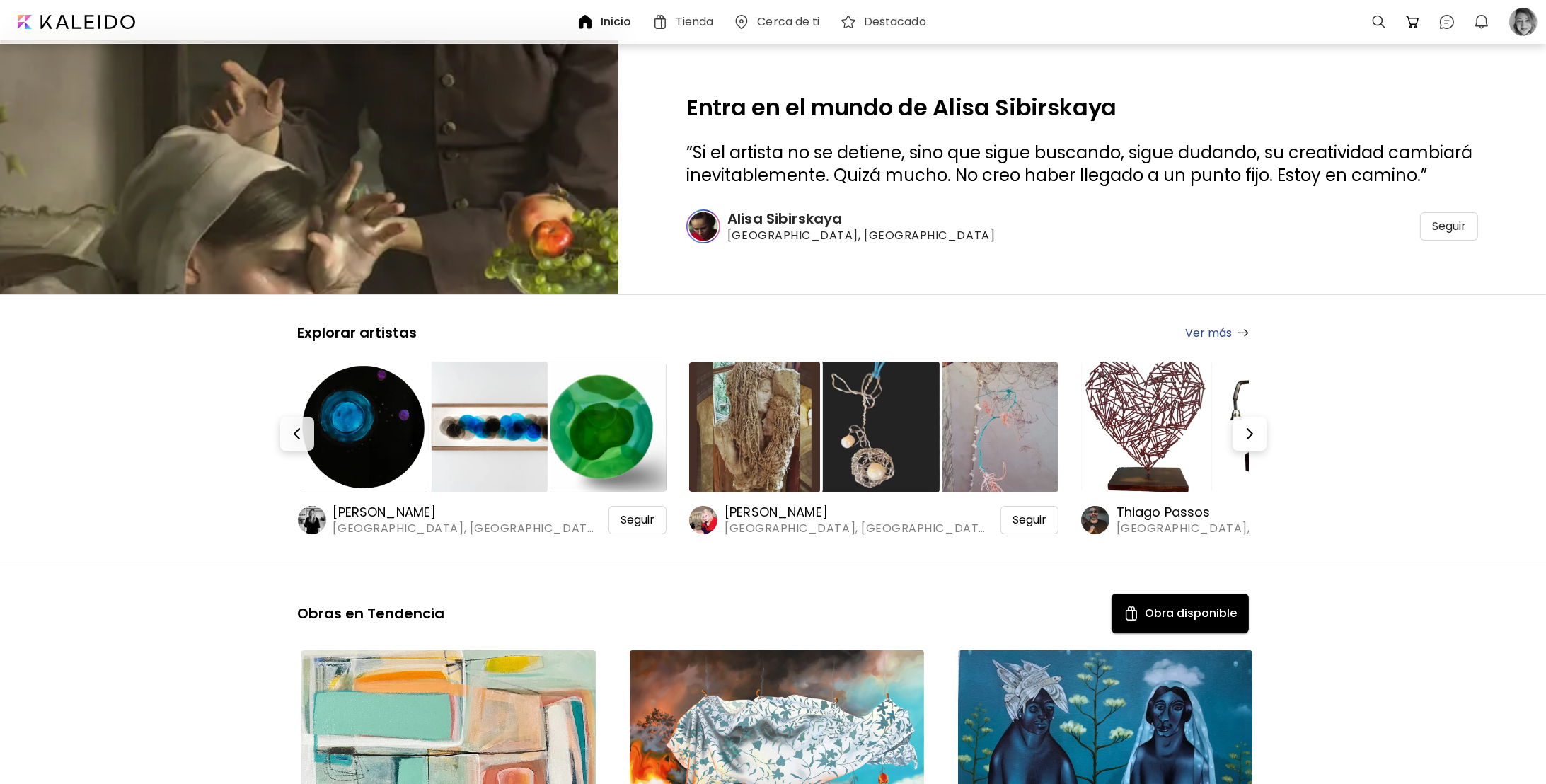
click at [427, 109] on img at bounding box center [308, 167] width 927 height 382
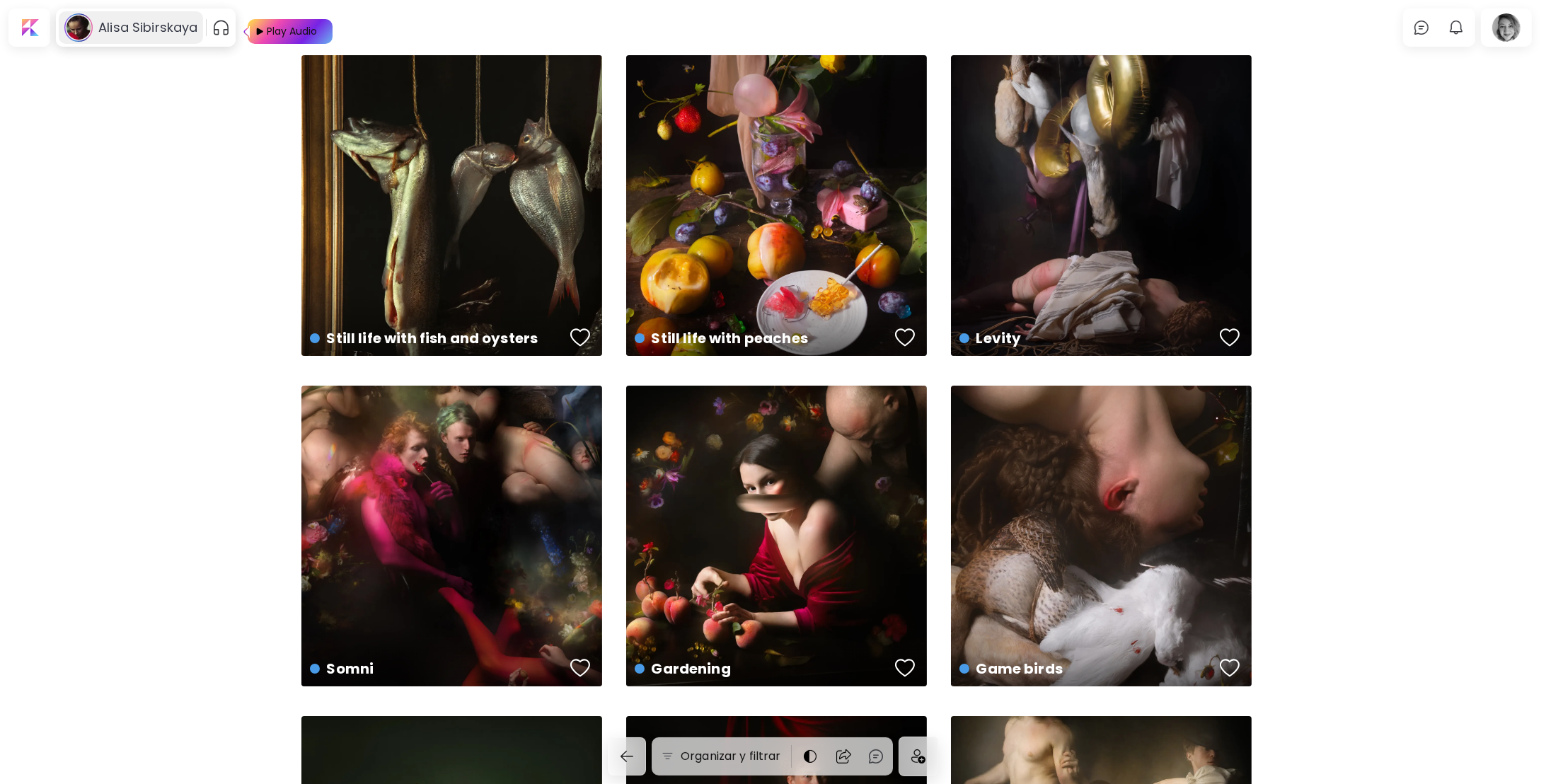
click at [118, 34] on h6 "Alisa Sibirskaya" at bounding box center [148, 27] width 100 height 17
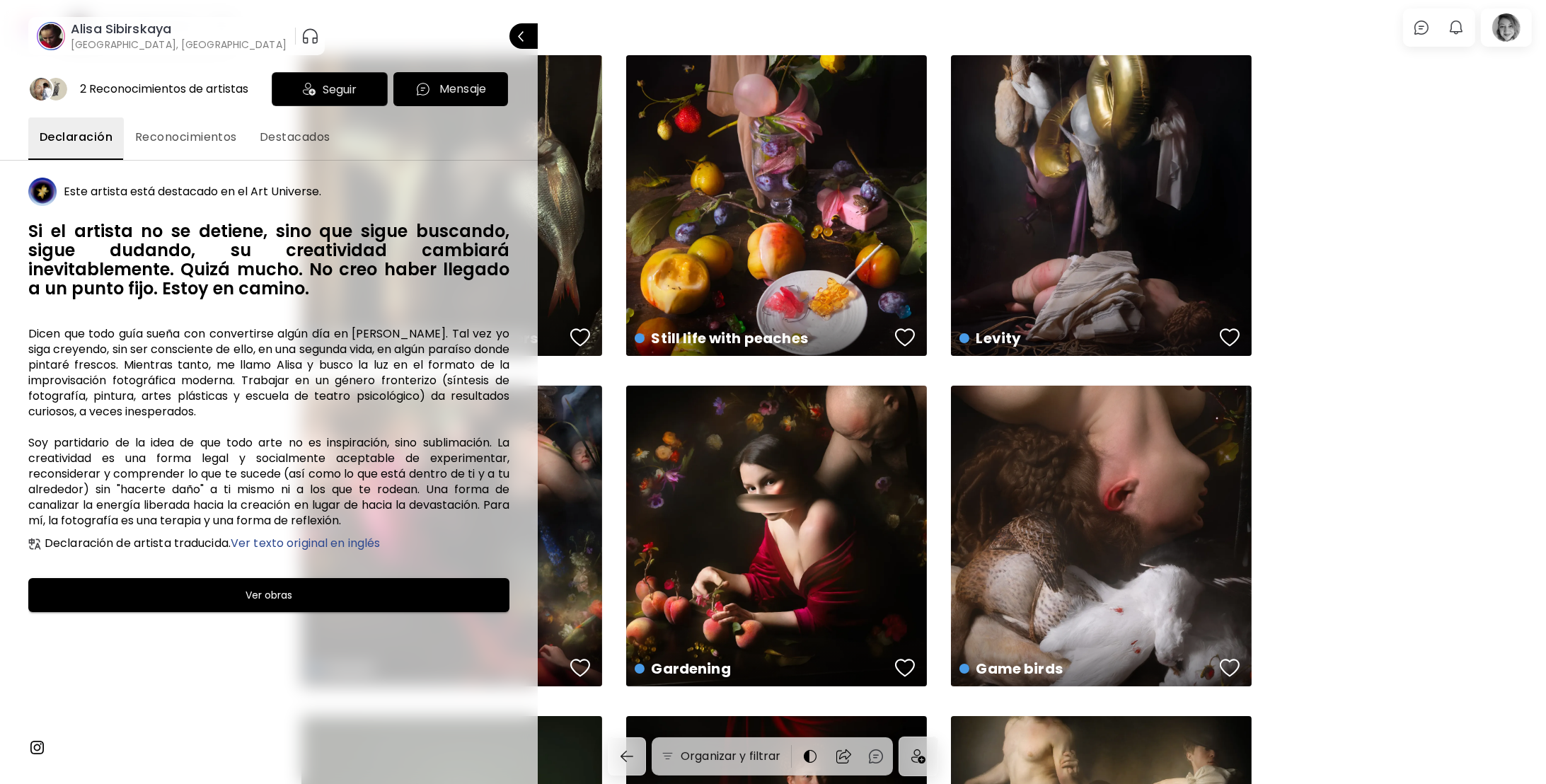
click at [199, 133] on span "Reconocimientos" at bounding box center [185, 137] width 101 height 17
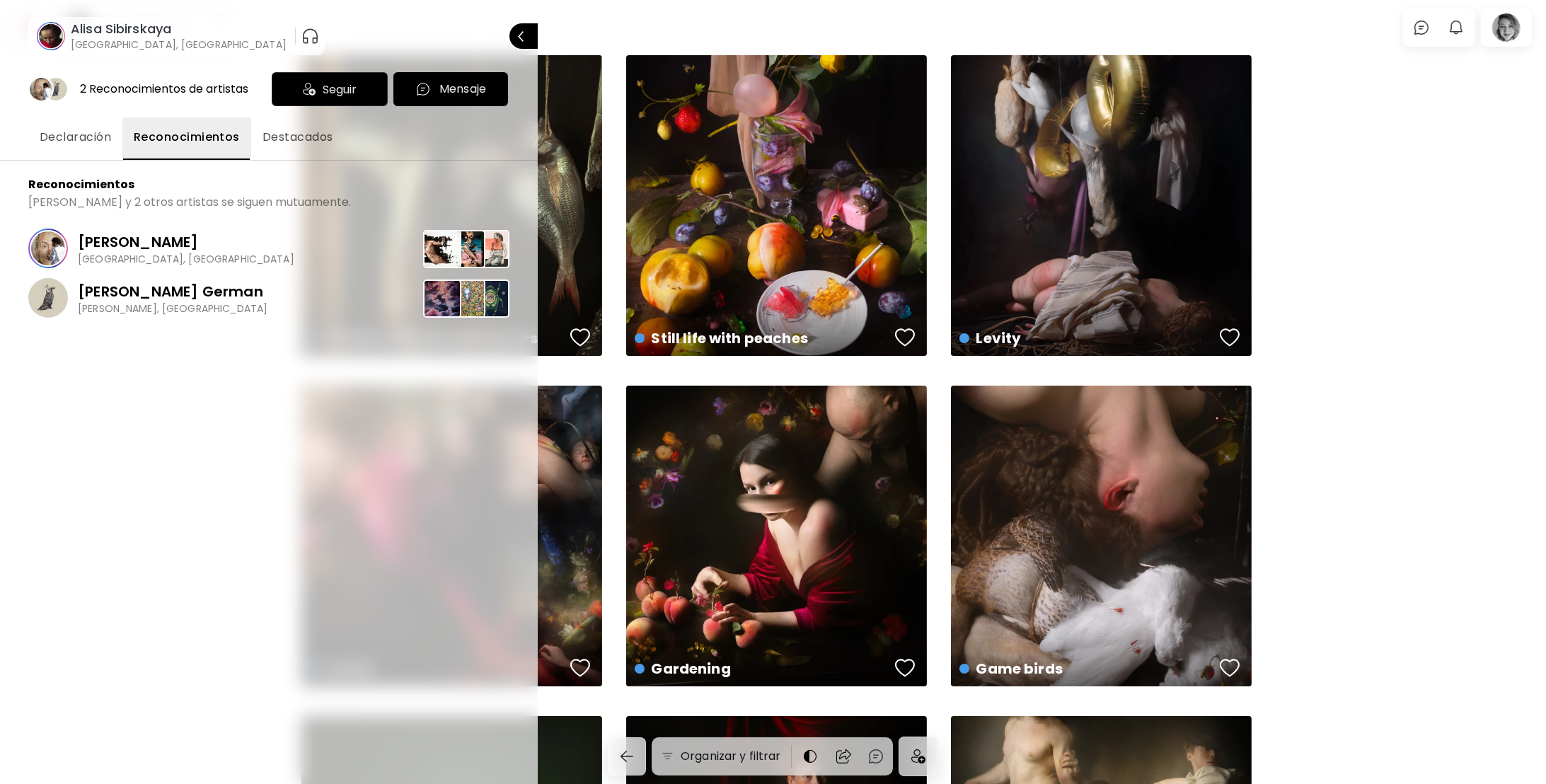
click at [316, 136] on span "Destacados" at bounding box center [298, 137] width 71 height 17
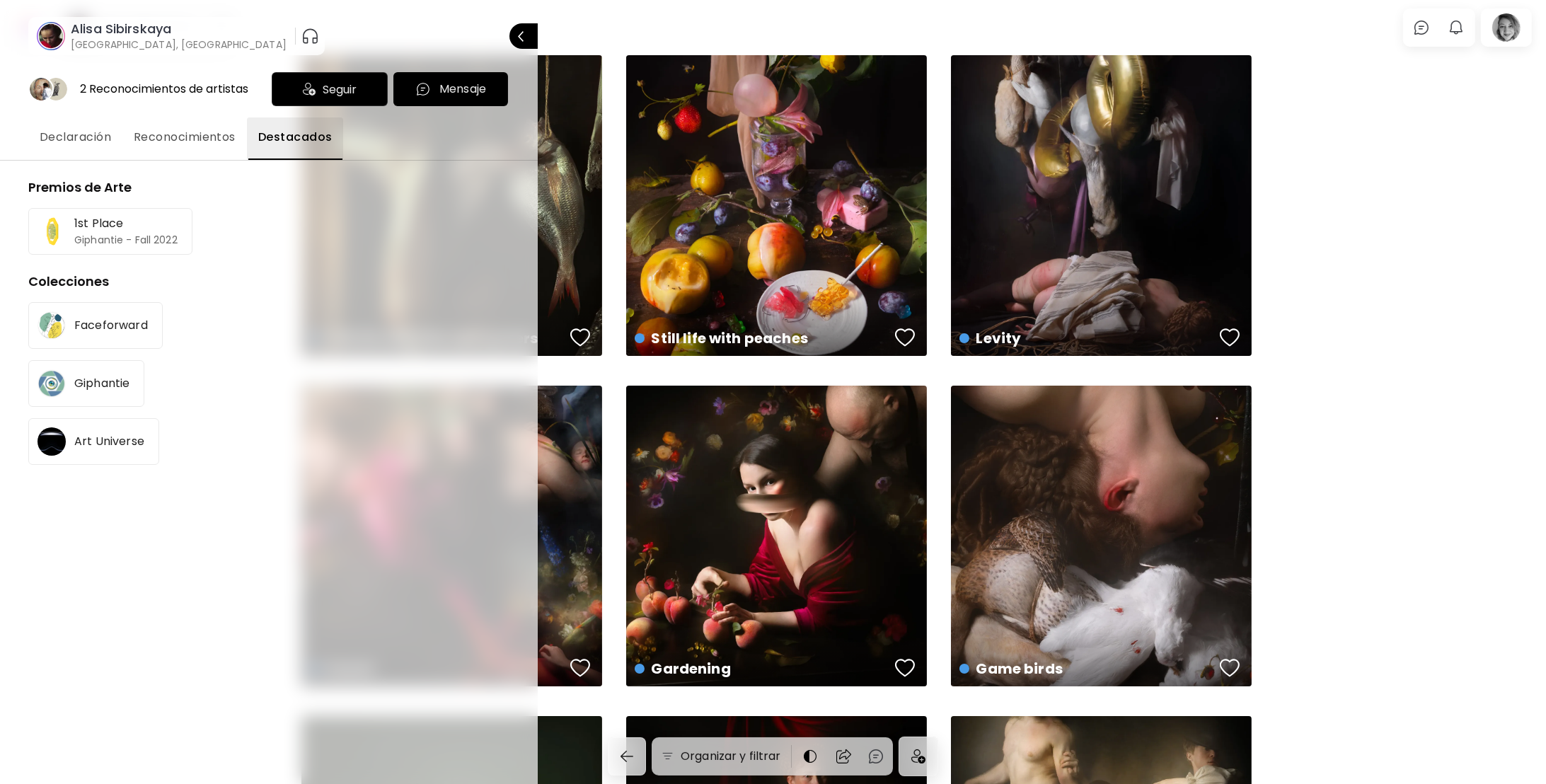
click at [159, 139] on span "Reconocimientos" at bounding box center [184, 137] width 101 height 17
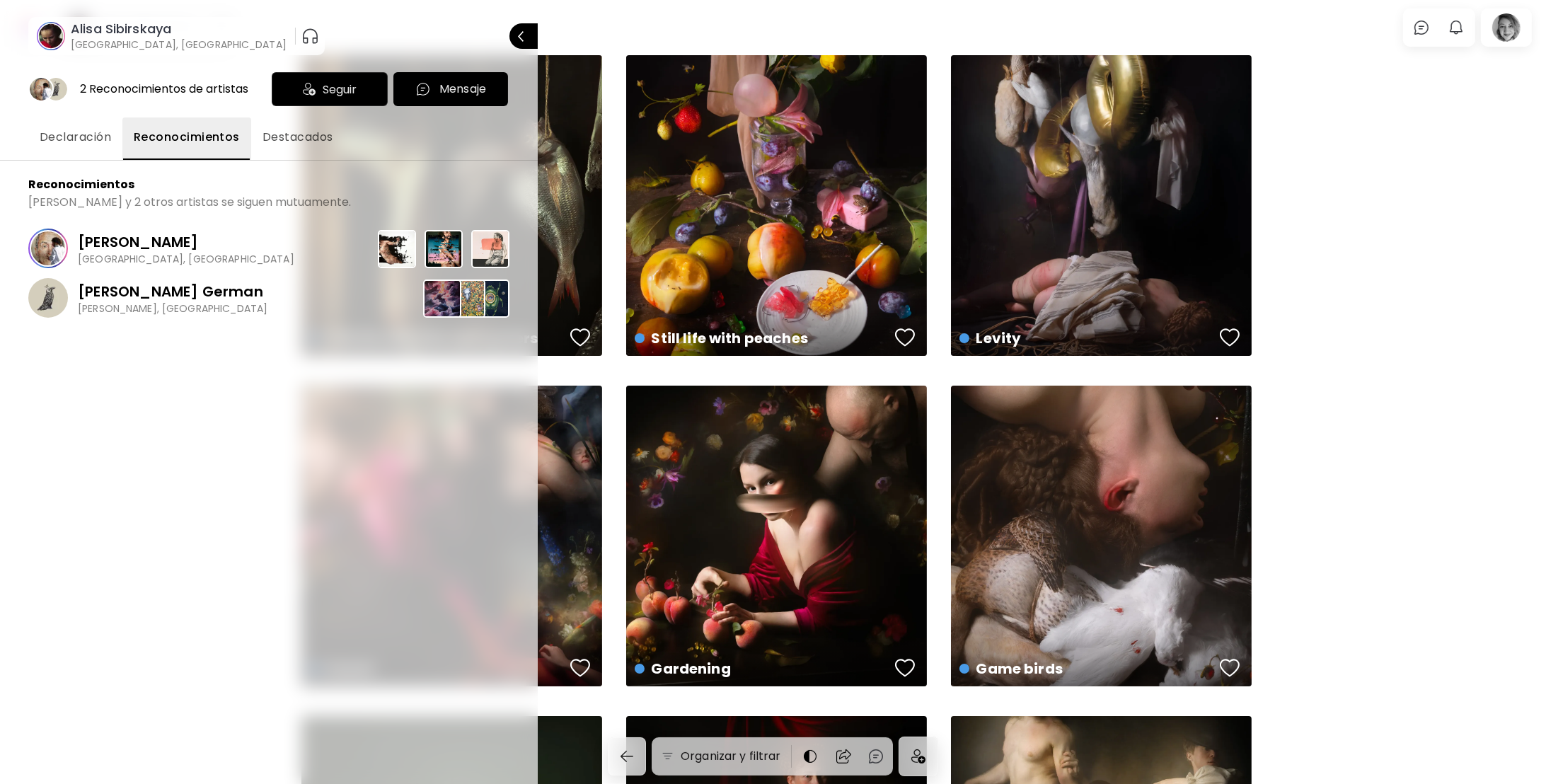
click at [113, 244] on p "[PERSON_NAME]" at bounding box center [186, 242] width 217 height 22
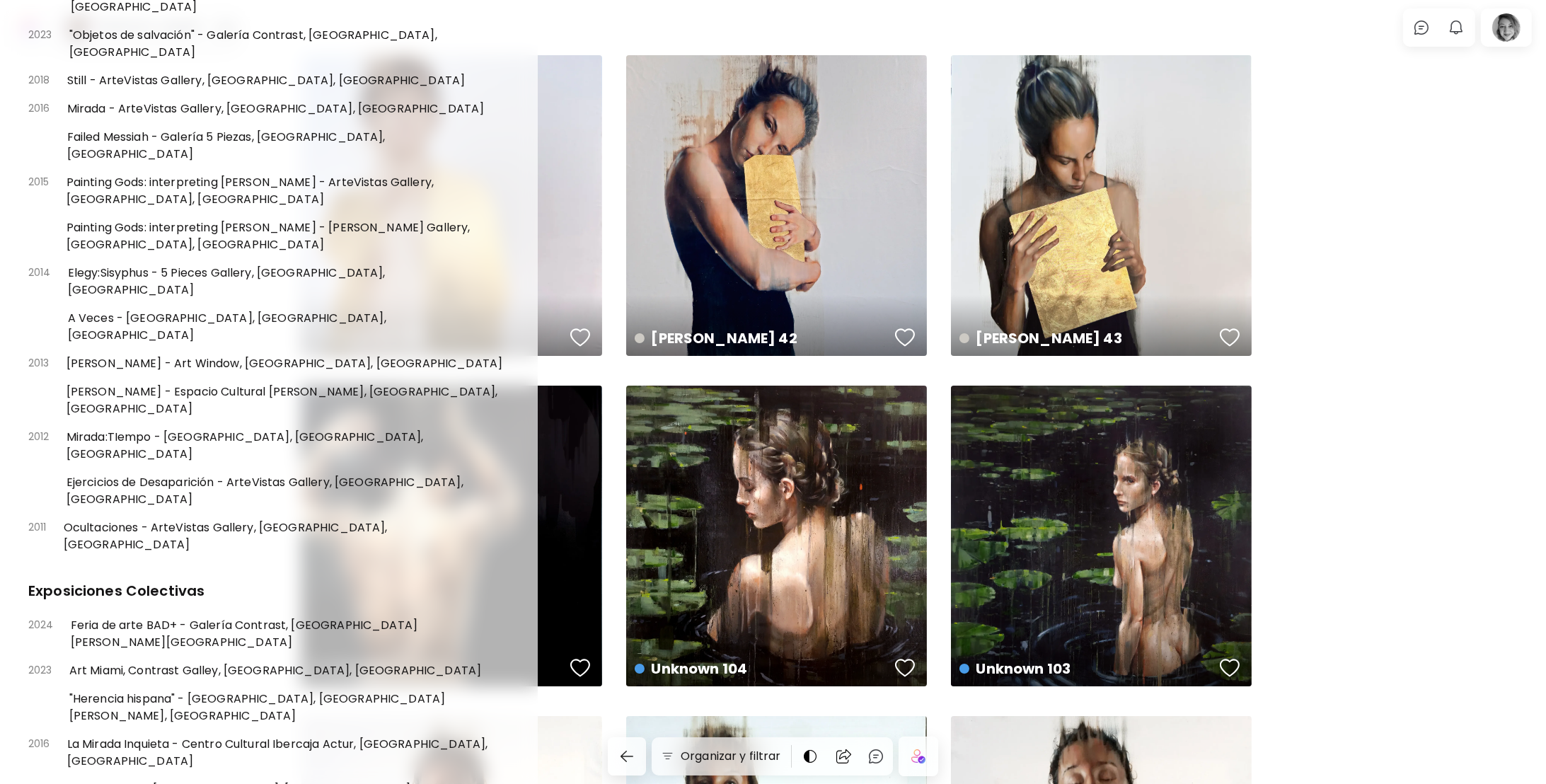
scroll to position [607, 0]
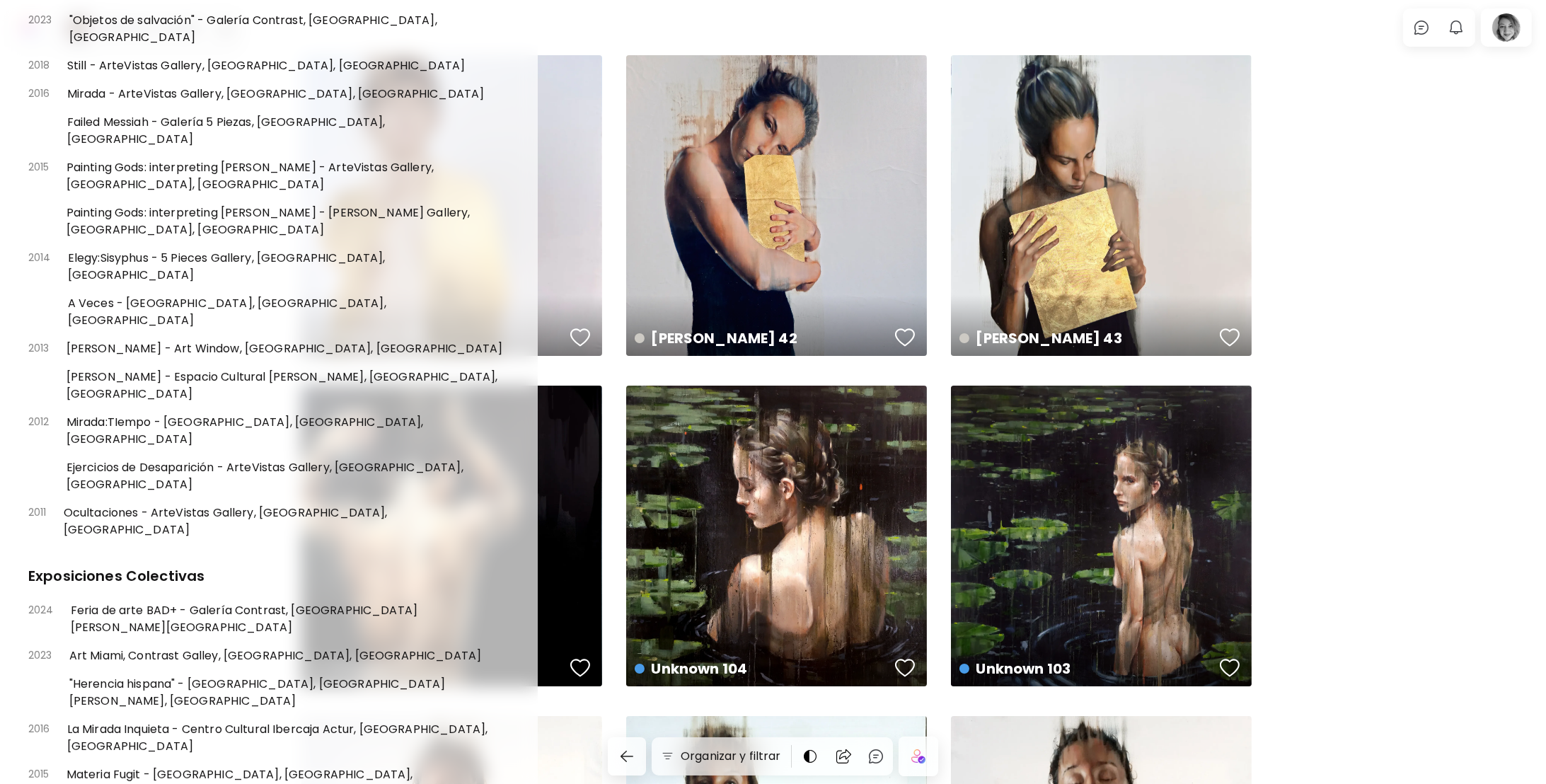
click at [1349, 443] on div at bounding box center [773, 392] width 1546 height 784
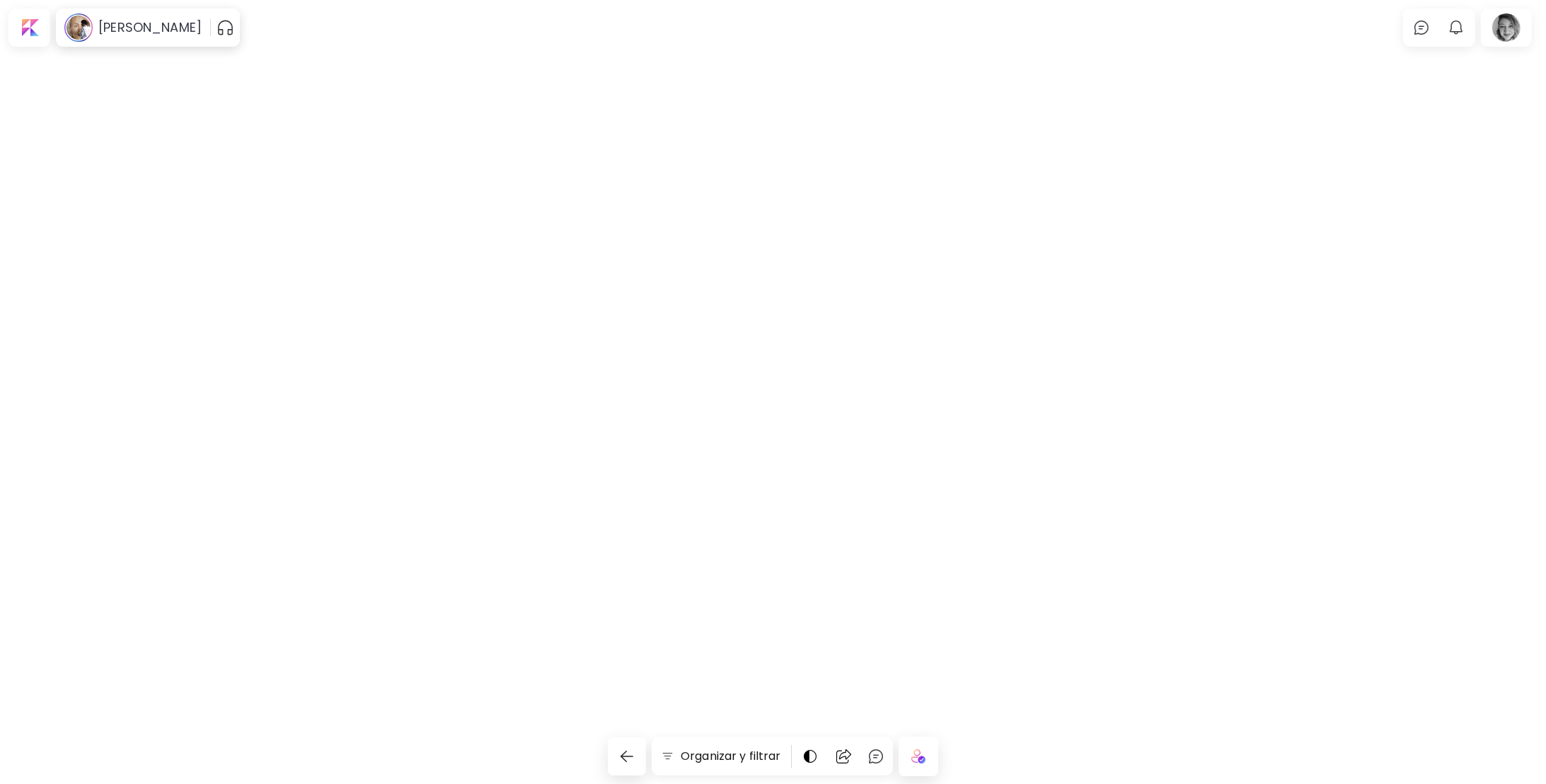
scroll to position [0, 0]
